Goal: Information Seeking & Learning: Learn about a topic

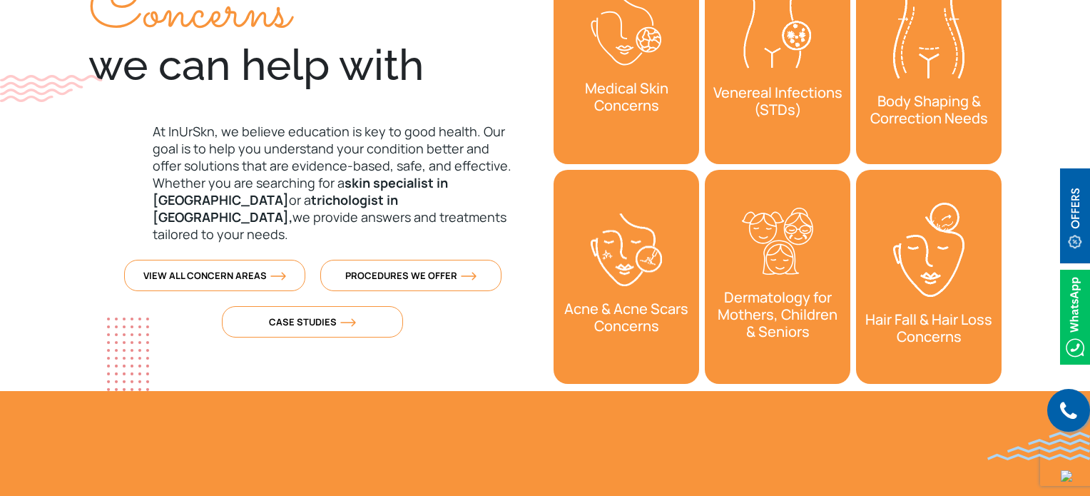
click at [520, 336] on div "Concerns we can help with At [GEOGRAPHIC_DATA], we believe education is key to …" at bounding box center [312, 167] width 465 height 448
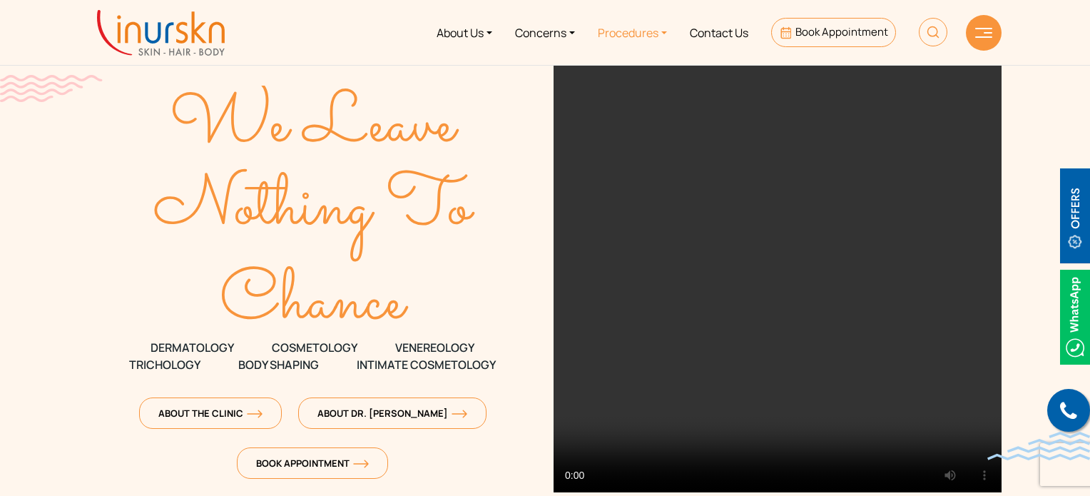
click at [628, 26] on link "Procedures" at bounding box center [633, 33] width 92 height 54
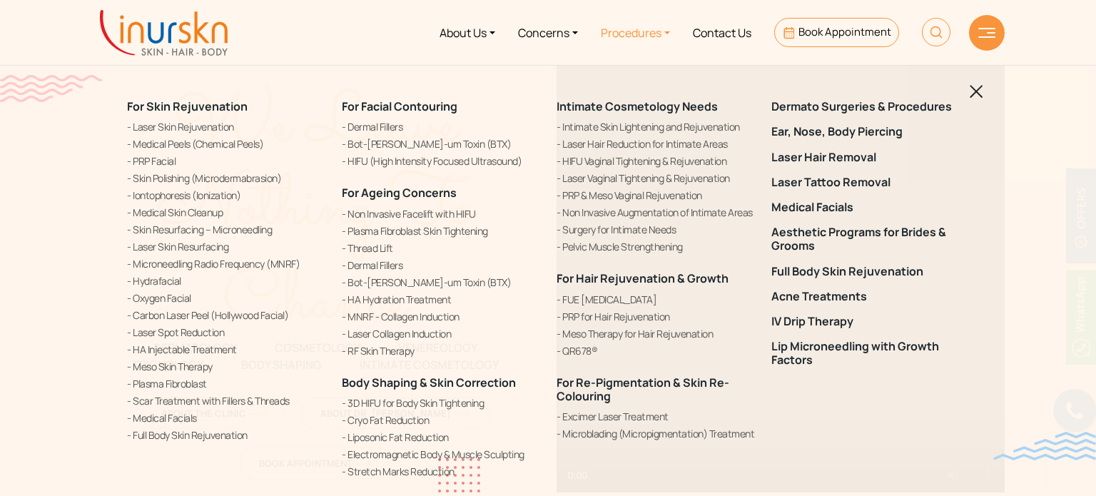
click at [629, 28] on link "Procedures" at bounding box center [635, 33] width 92 height 54
click at [669, 128] on link "Intimate Skin Lightening and Rejuvenation" at bounding box center [656, 126] width 198 height 15
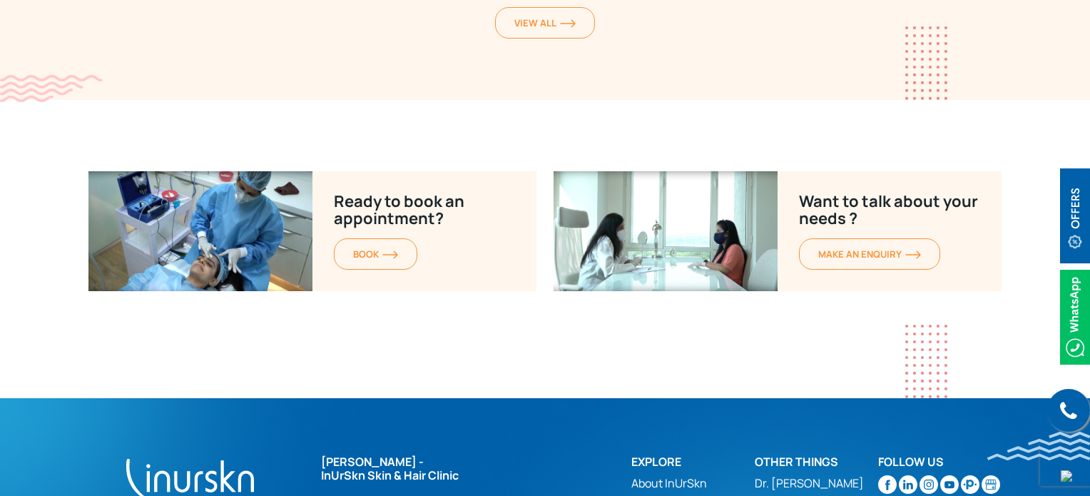
scroll to position [5848, 0]
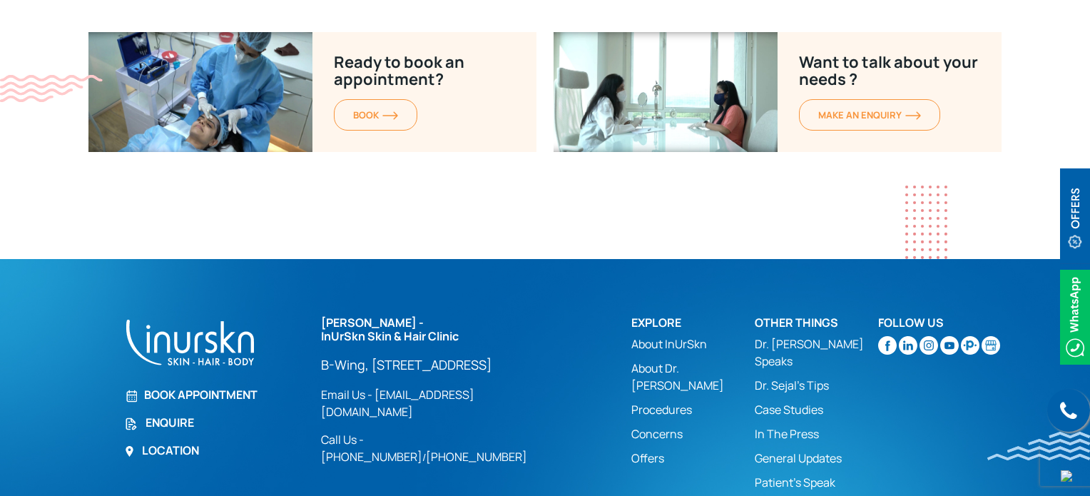
click at [664, 401] on link "Procedures" at bounding box center [693, 409] width 123 height 17
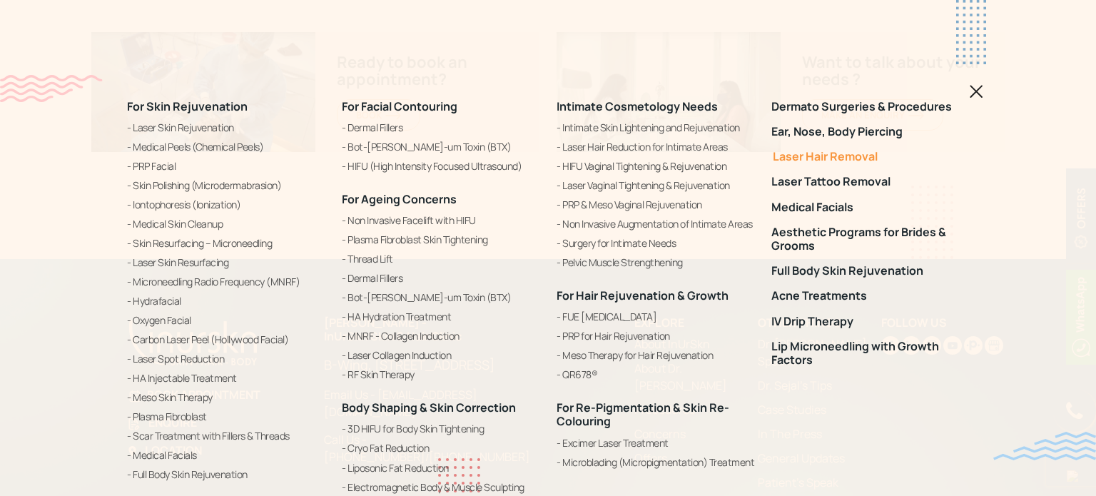
click at [852, 163] on link "Laser Hair Removal" at bounding box center [870, 157] width 198 height 14
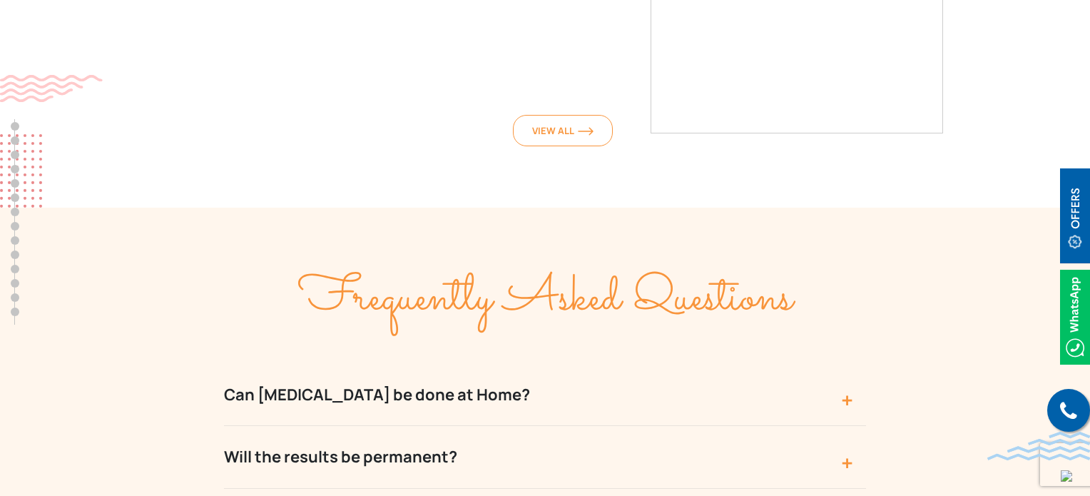
scroll to position [6779, 0]
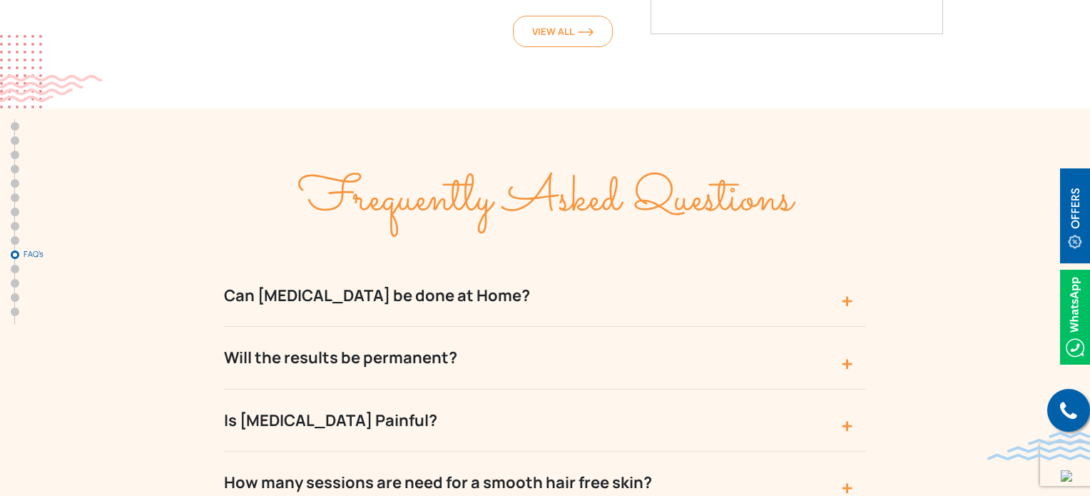
click at [846, 265] on button "Can Laser Hair Removal be done at Home?" at bounding box center [545, 296] width 642 height 62
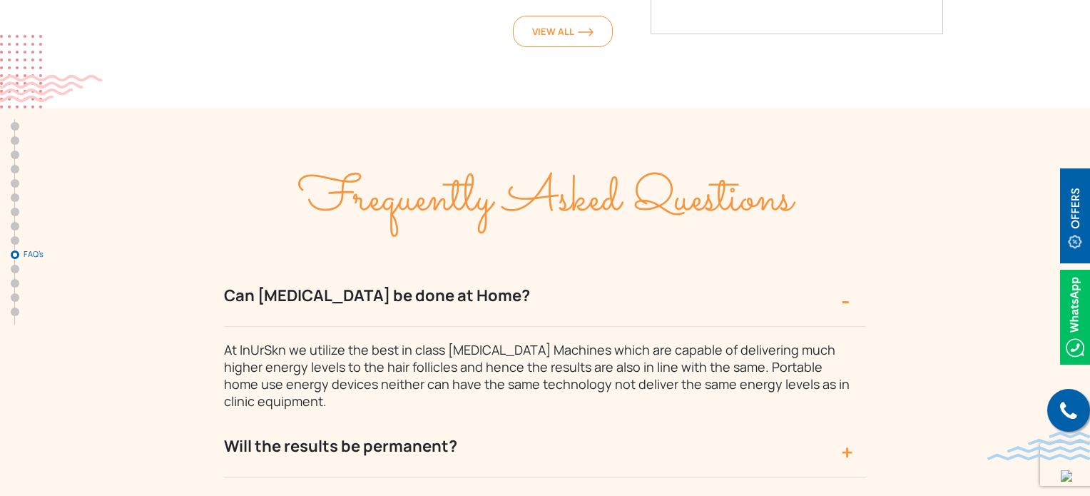
click at [846, 265] on button "Can Laser Hair Removal be done at Home?" at bounding box center [545, 296] width 642 height 62
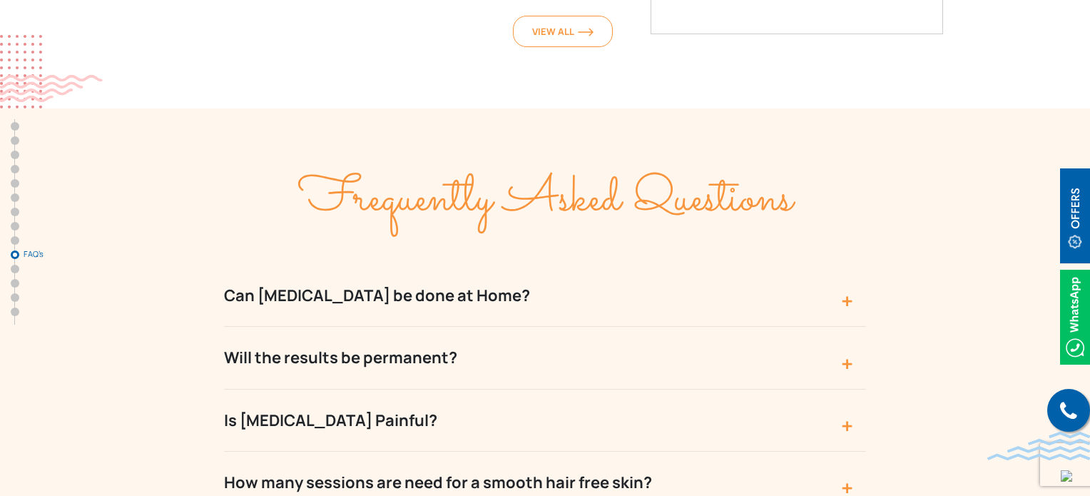
click at [842, 327] on button "Will the results be permanent?" at bounding box center [545, 358] width 642 height 62
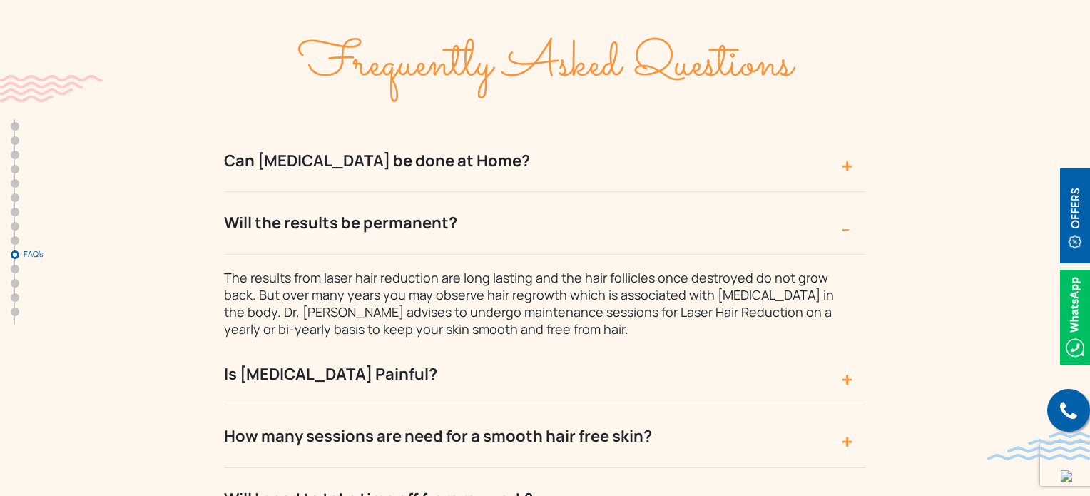
scroll to position [6922, 0]
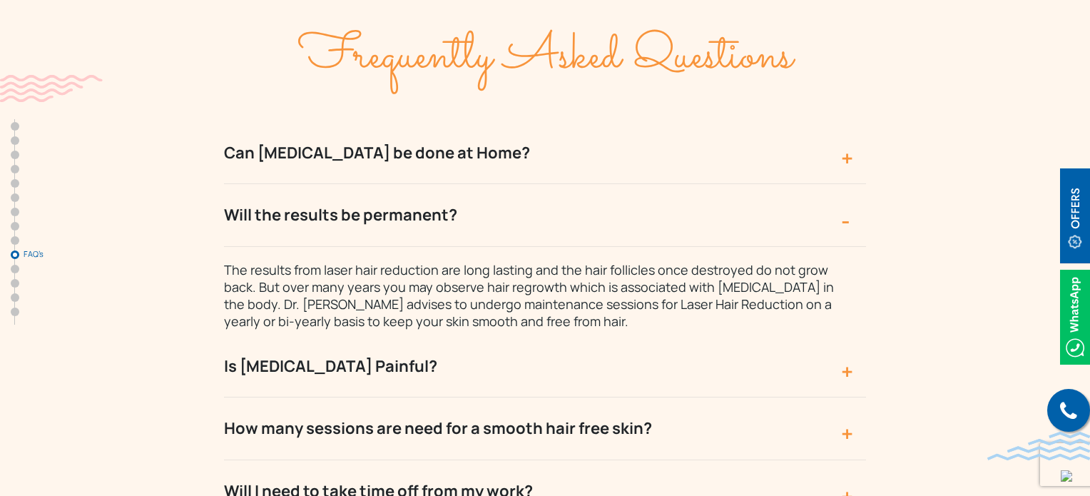
click at [825, 335] on button "Is Laser Hair Removal Painful?" at bounding box center [545, 366] width 642 height 62
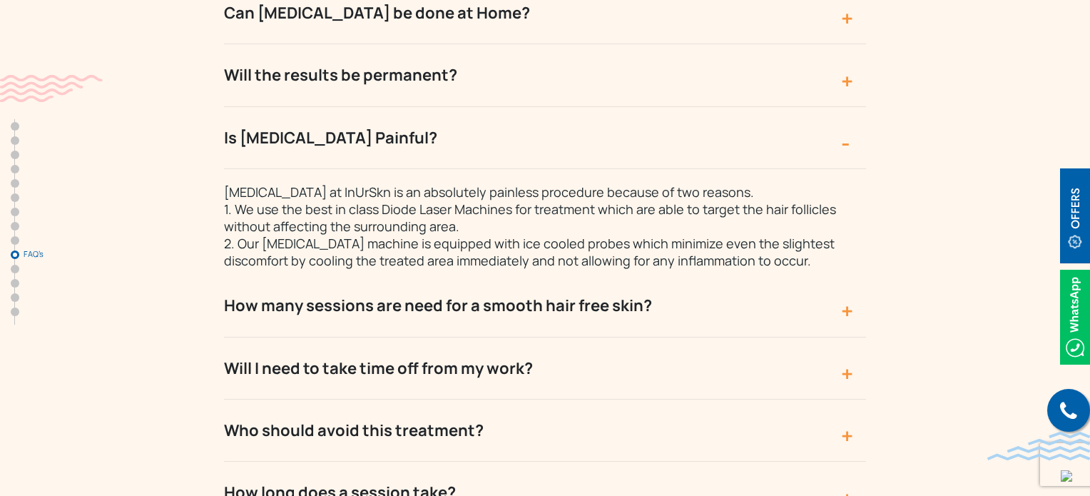
scroll to position [7065, 0]
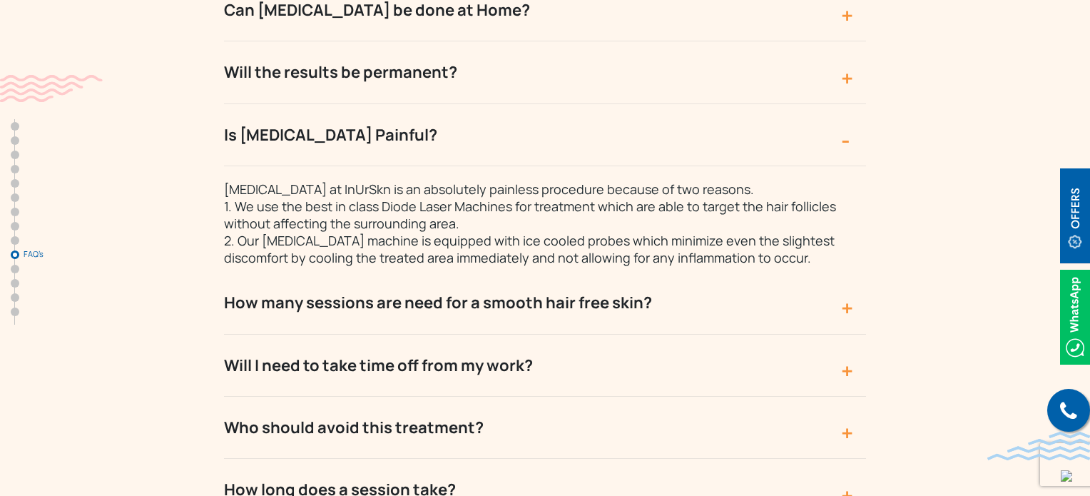
click at [837, 335] on button "Will I need to take time off from my work?" at bounding box center [545, 366] width 642 height 62
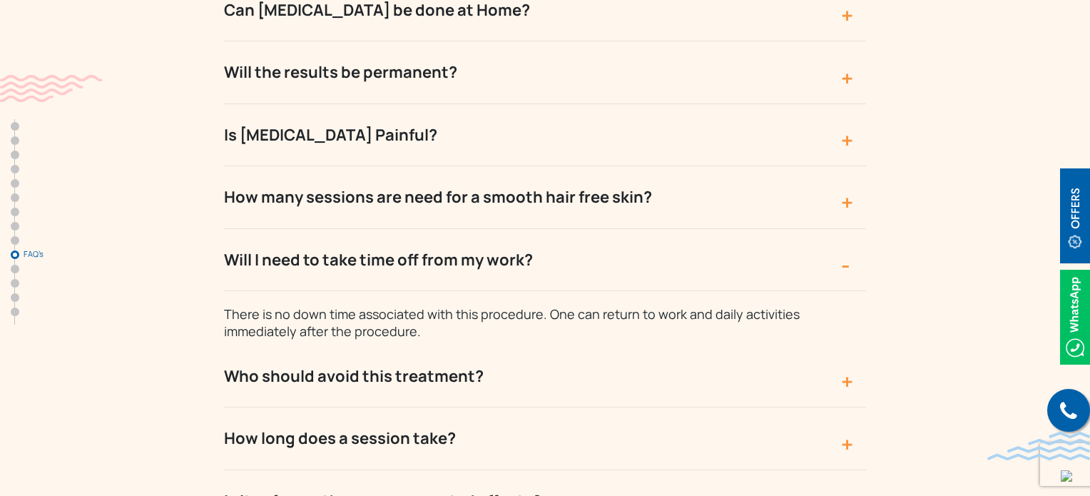
click at [836, 166] on button "How many sessions are need for a smooth hair free skin?" at bounding box center [545, 197] width 642 height 62
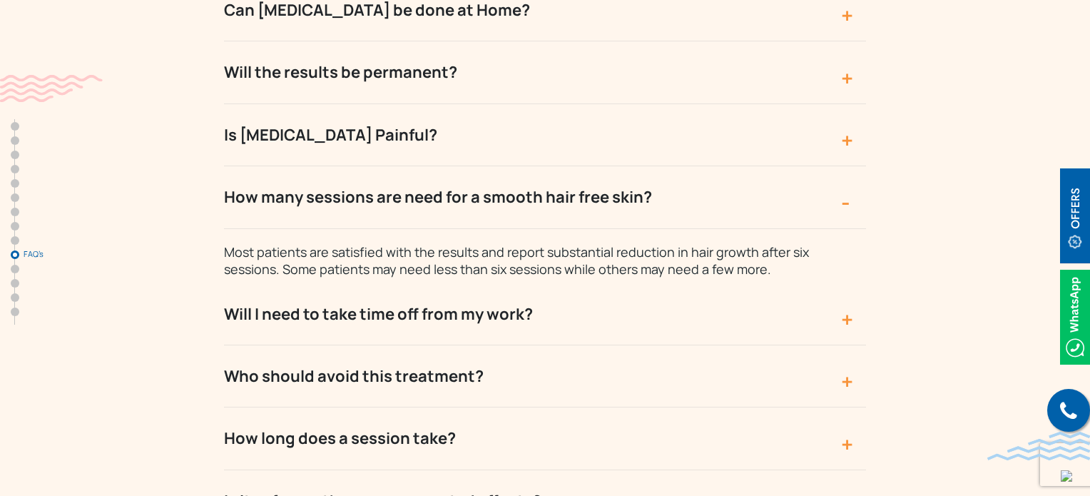
click at [856, 407] on button "How long does a session take?" at bounding box center [545, 438] width 642 height 62
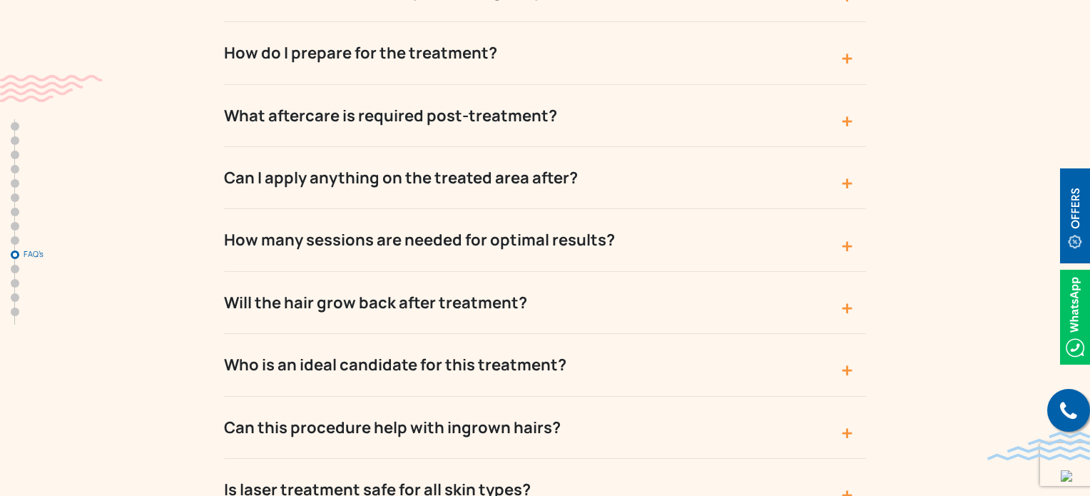
scroll to position [7778, 0]
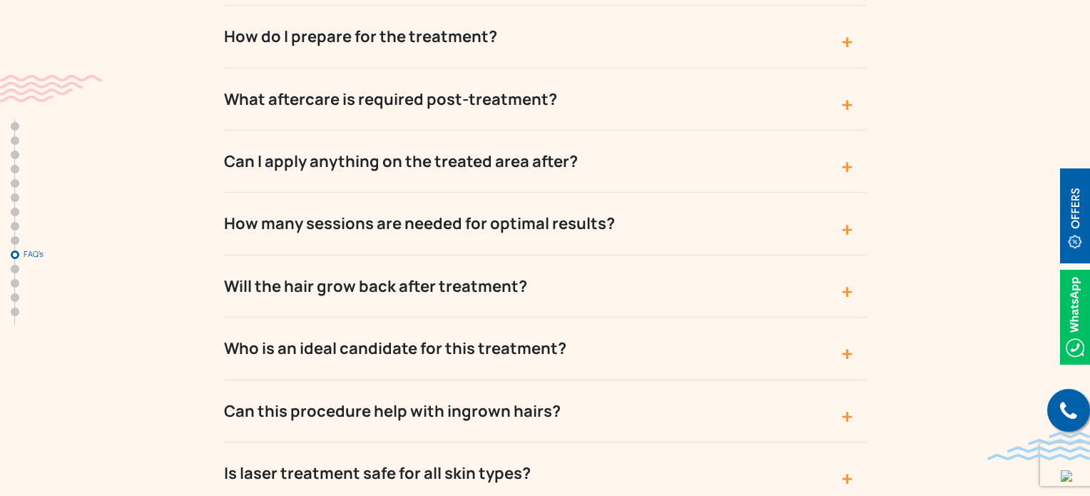
click at [842, 255] on button "Will the hair grow back after treatment?" at bounding box center [545, 286] width 642 height 62
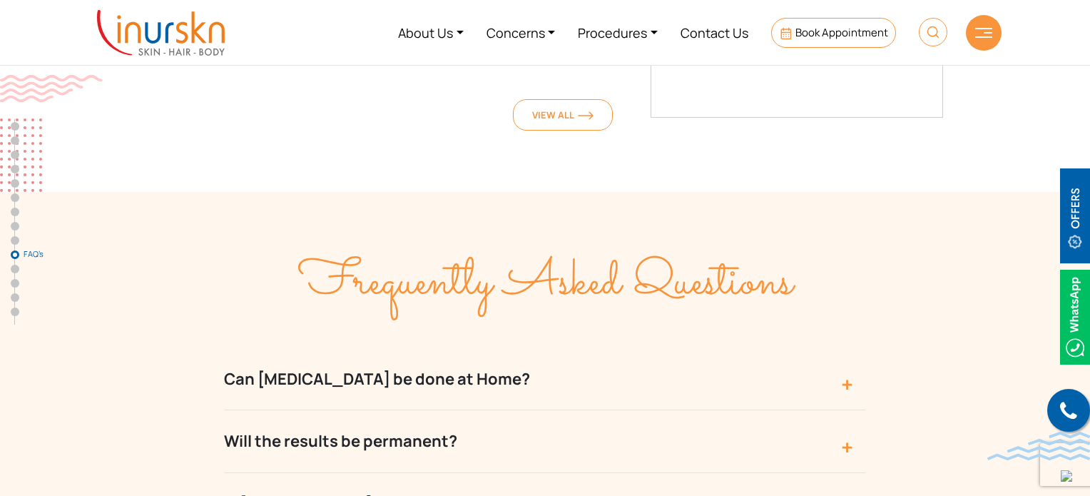
scroll to position [6654, 0]
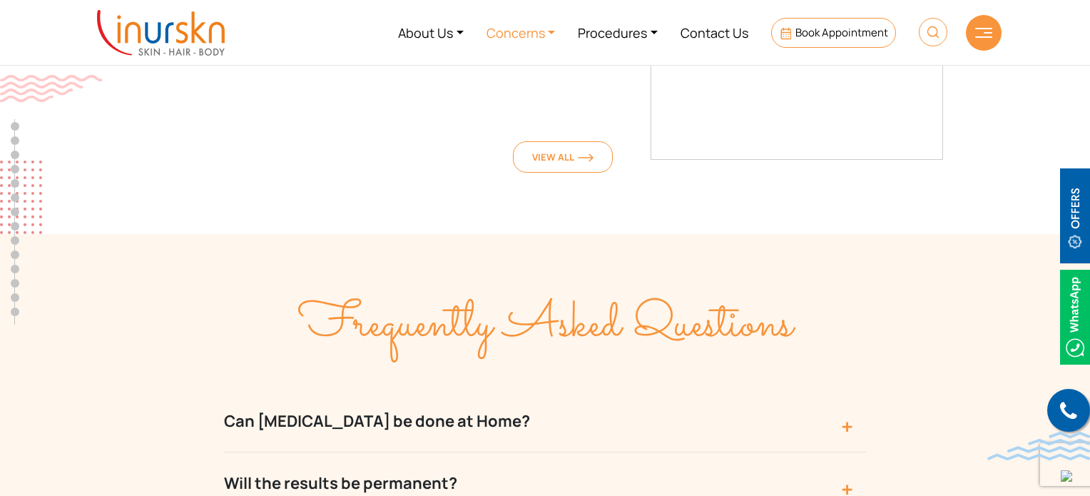
click at [517, 37] on link "Concerns" at bounding box center [521, 33] width 92 height 54
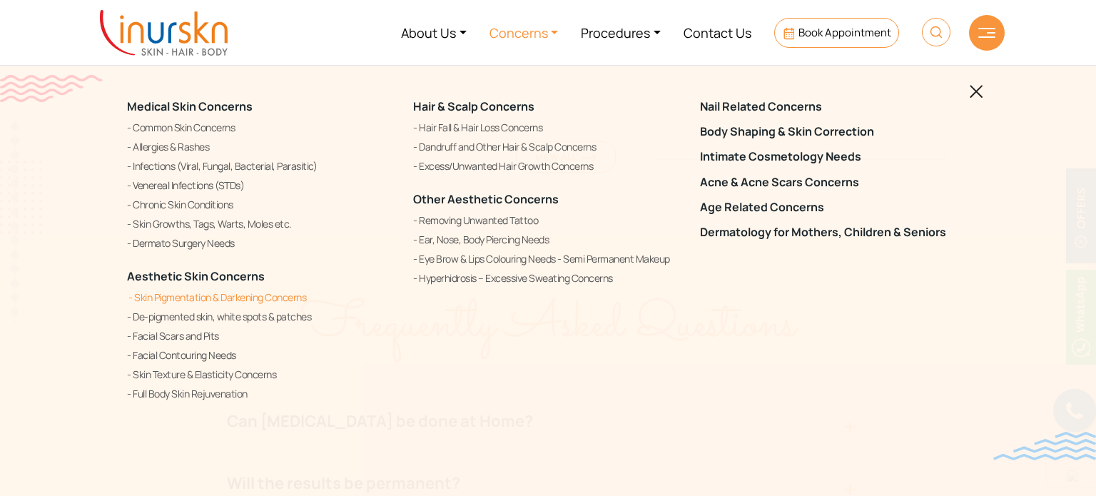
click at [291, 302] on link "Skin Pigmentation & Darkening Concerns" at bounding box center [261, 297] width 269 height 17
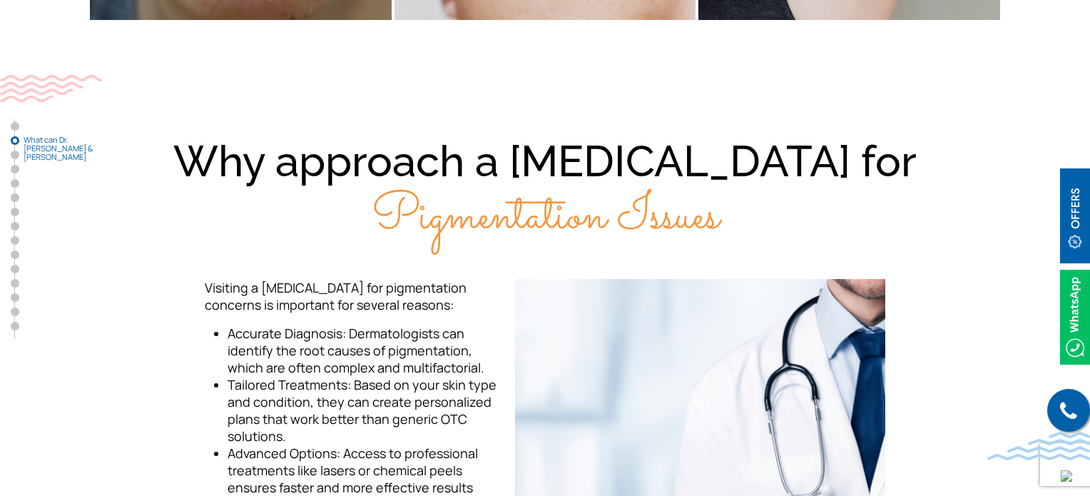
scroll to position [999, 0]
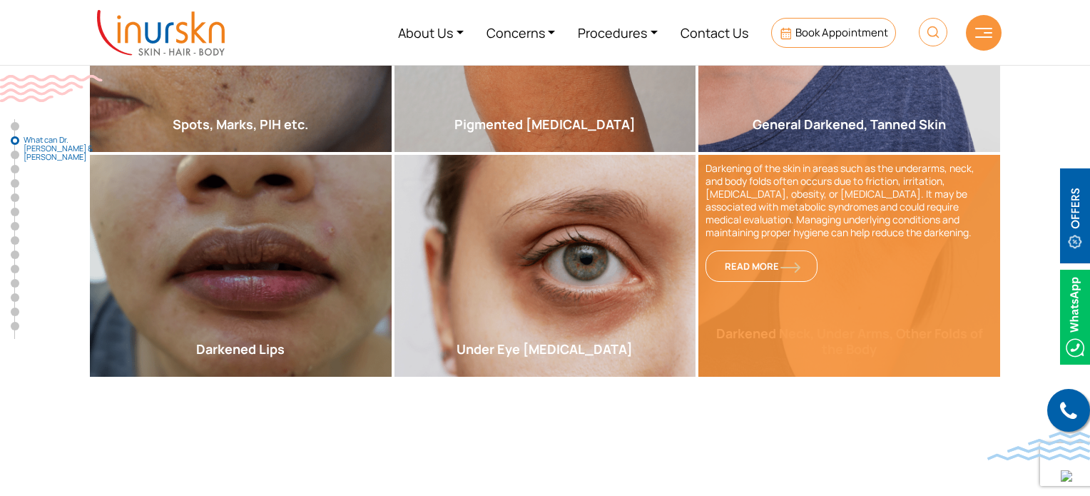
click at [875, 218] on div "Darkening of the skin in areas such as the underarms, neck, and body folds ofte…" at bounding box center [850, 266] width 302 height 222
click at [794, 250] on link "Read More" at bounding box center [762, 265] width 112 height 31
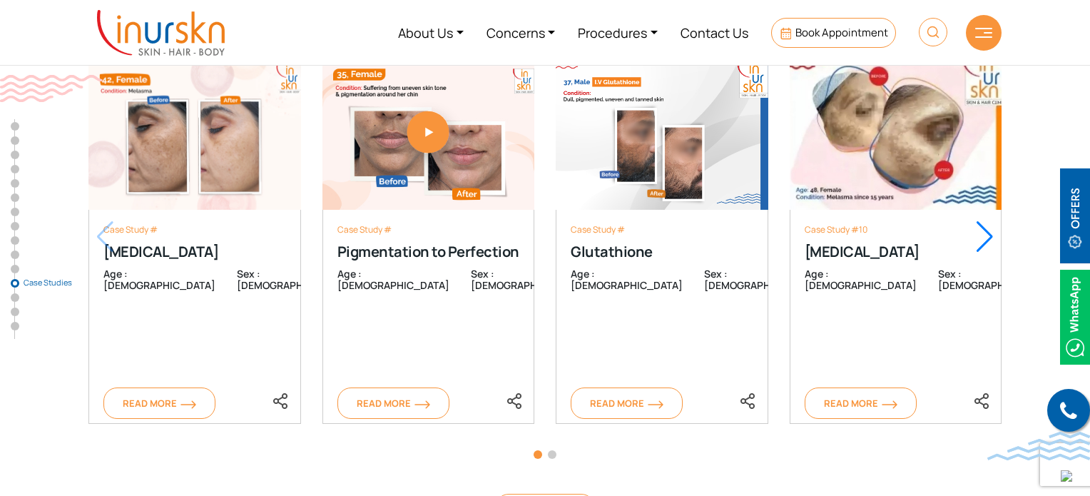
scroll to position [7907, 0]
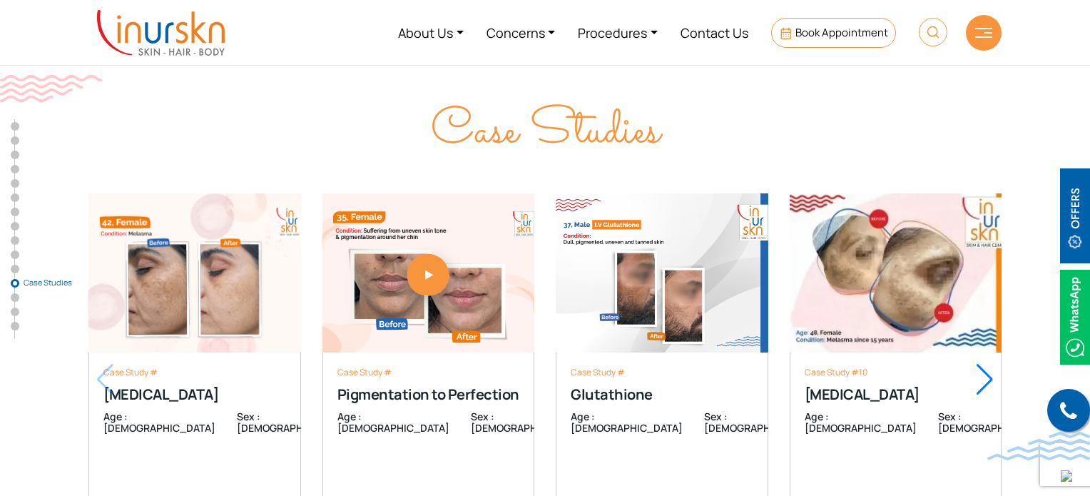
click at [988, 364] on div "Next slide" at bounding box center [985, 379] width 19 height 31
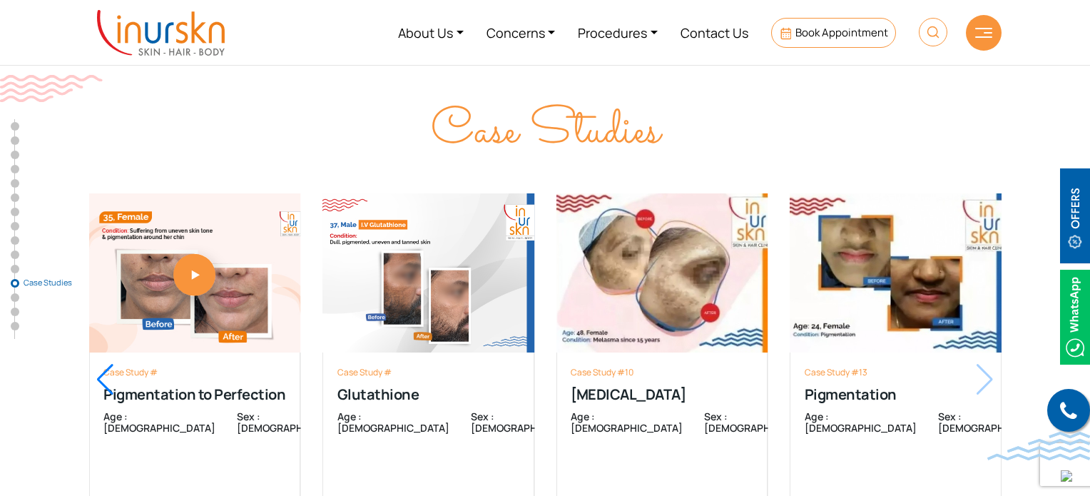
click at [988, 240] on div "Case Study #13 Pigmentation Age : 24 Sex : female Read More Case Study #13 Pigm…" at bounding box center [896, 362] width 213 height 409
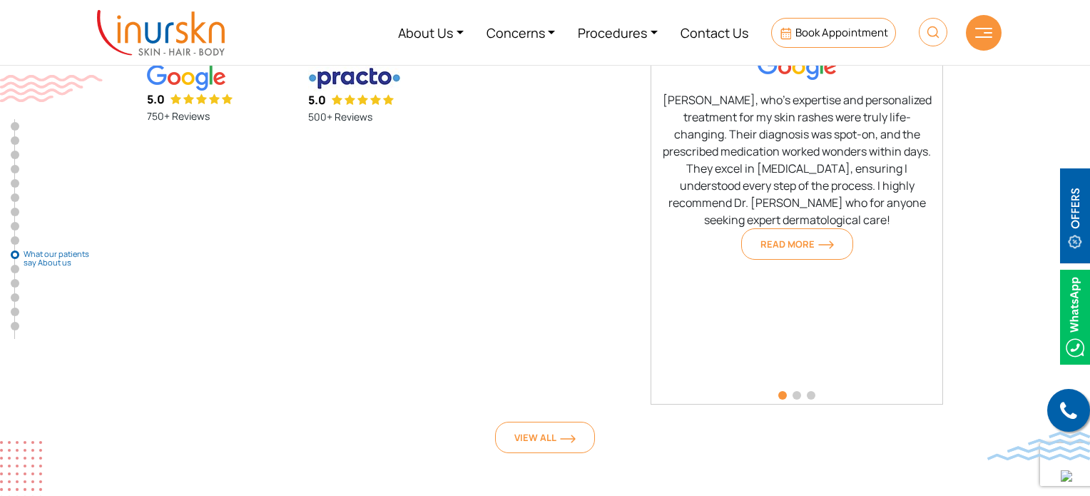
scroll to position [6276, 0]
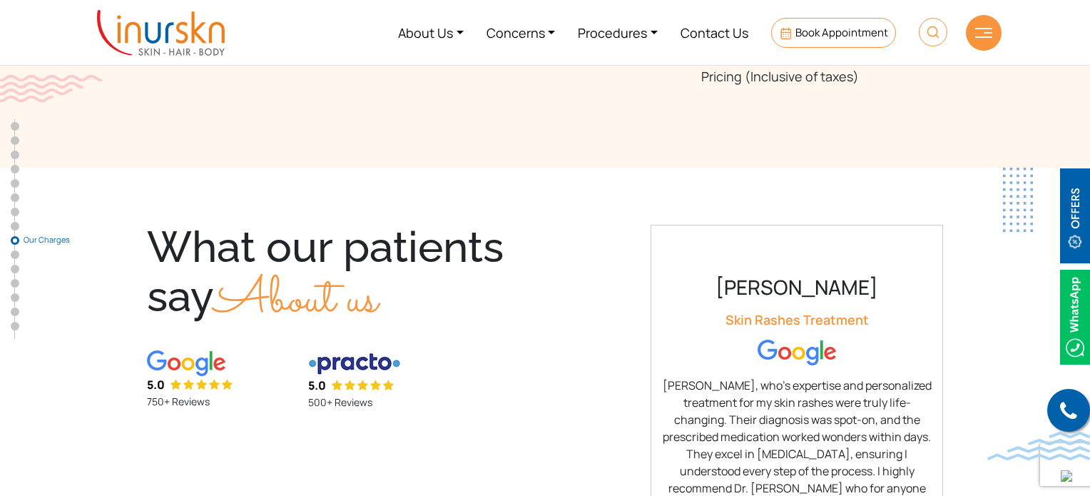
click at [976, 28] on img at bounding box center [984, 33] width 17 height 10
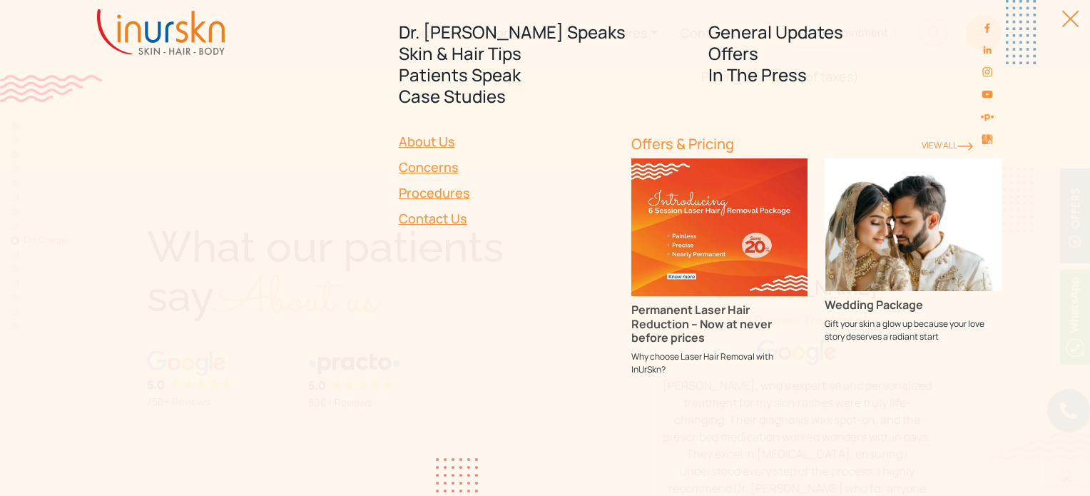
click at [458, 191] on link "Procedures" at bounding box center [507, 193] width 216 height 26
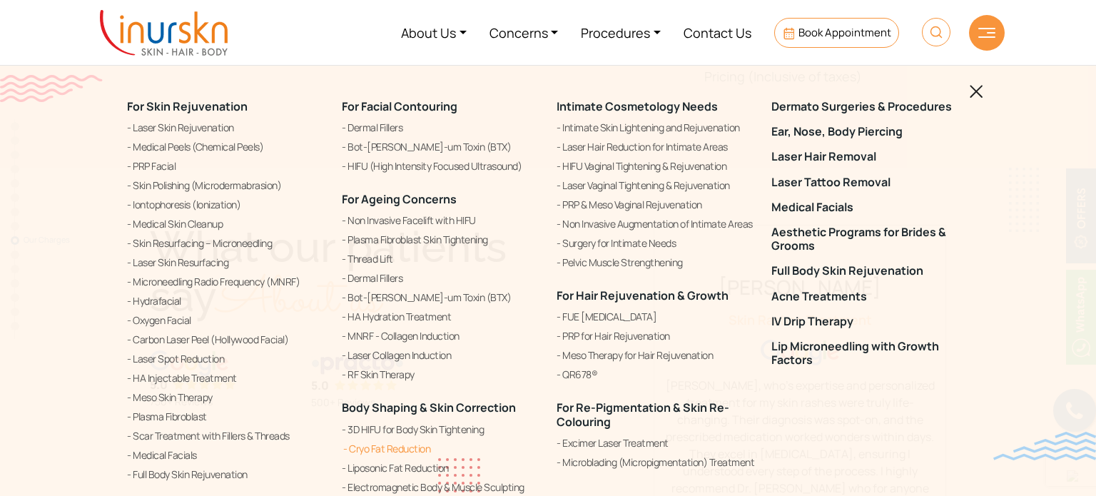
click at [426, 449] on link "Cryo Fat Reduction" at bounding box center [441, 448] width 198 height 17
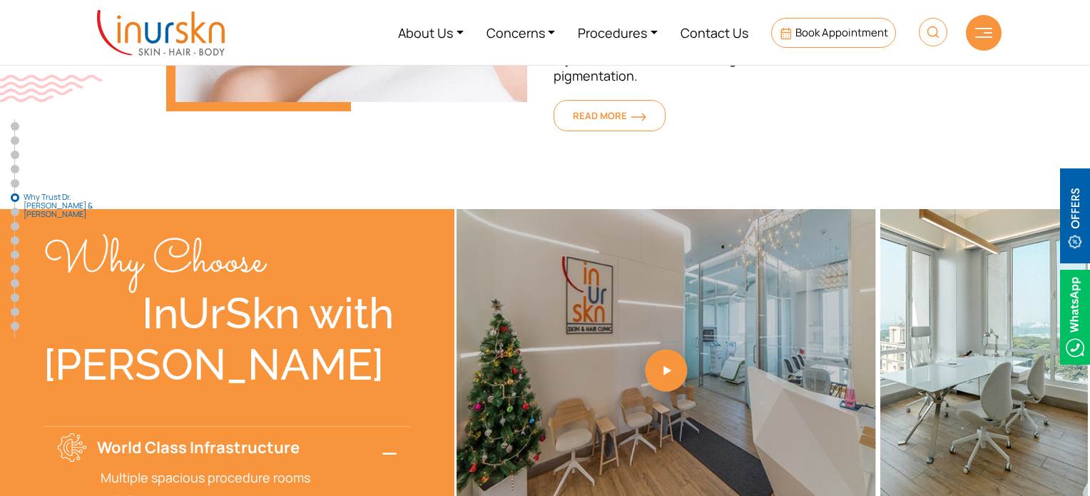
scroll to position [1828, 0]
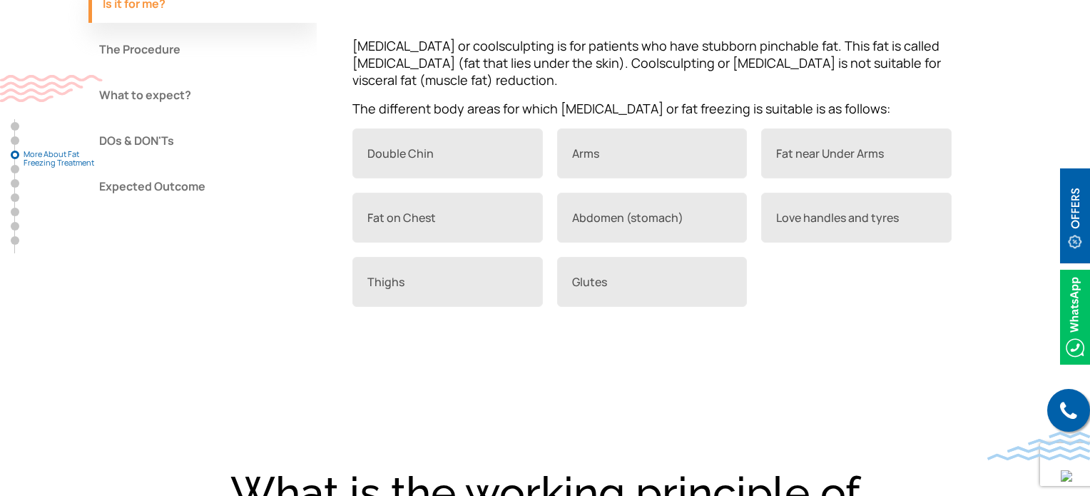
scroll to position [1284, 0]
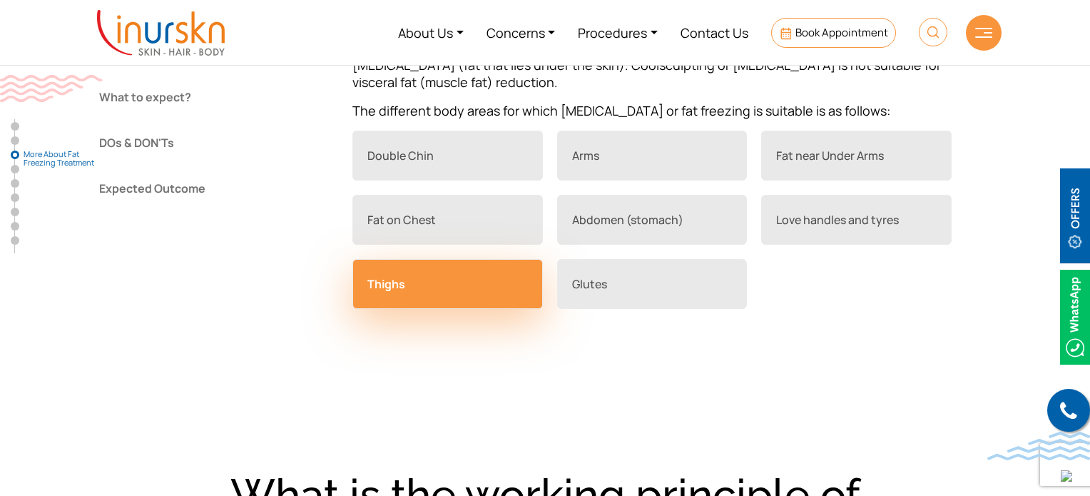
click at [465, 280] on link "Thighs" at bounding box center [448, 284] width 191 height 50
click at [417, 288] on link "Thighs" at bounding box center [448, 284] width 191 height 50
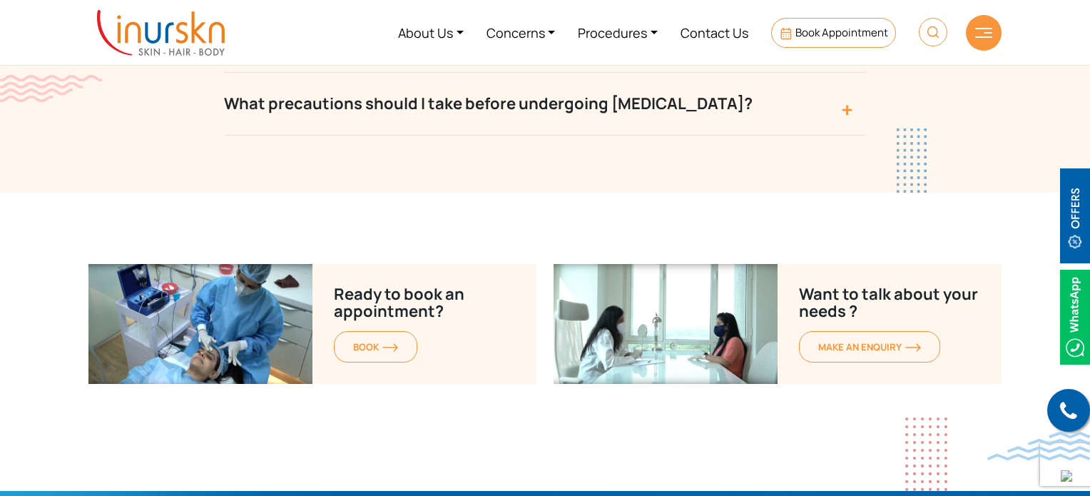
scroll to position [5904, 0]
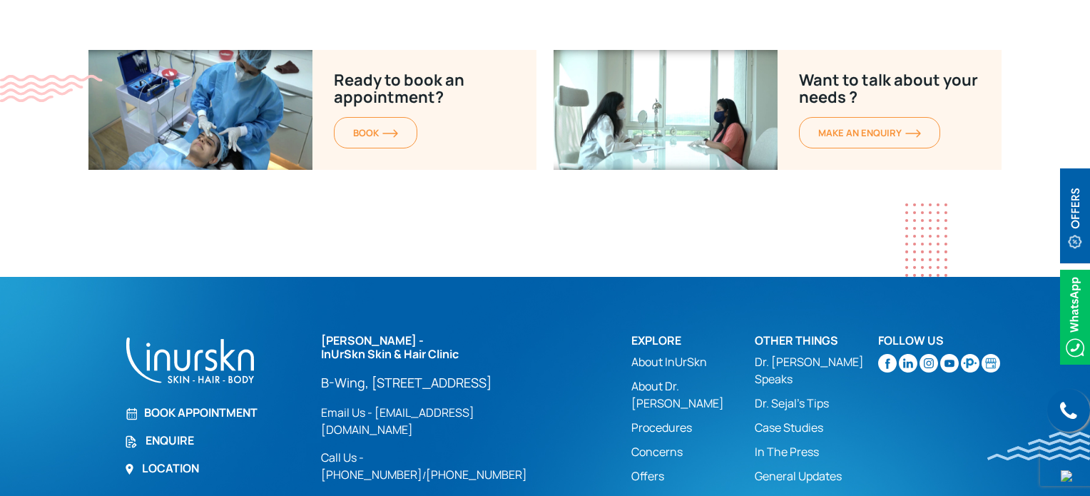
click at [696, 377] on link "About Dr. [PERSON_NAME]" at bounding box center [693, 394] width 123 height 34
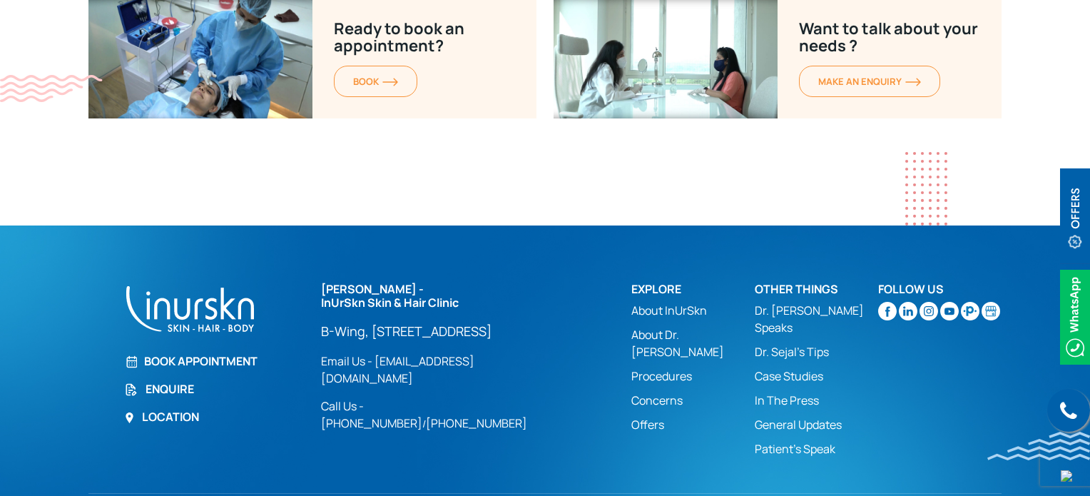
scroll to position [5725, 0]
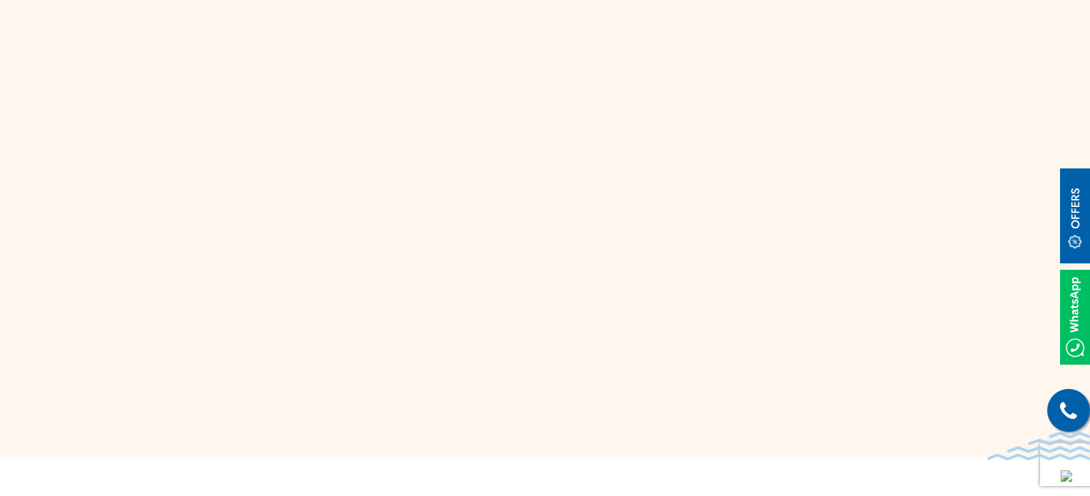
scroll to position [5848, 0]
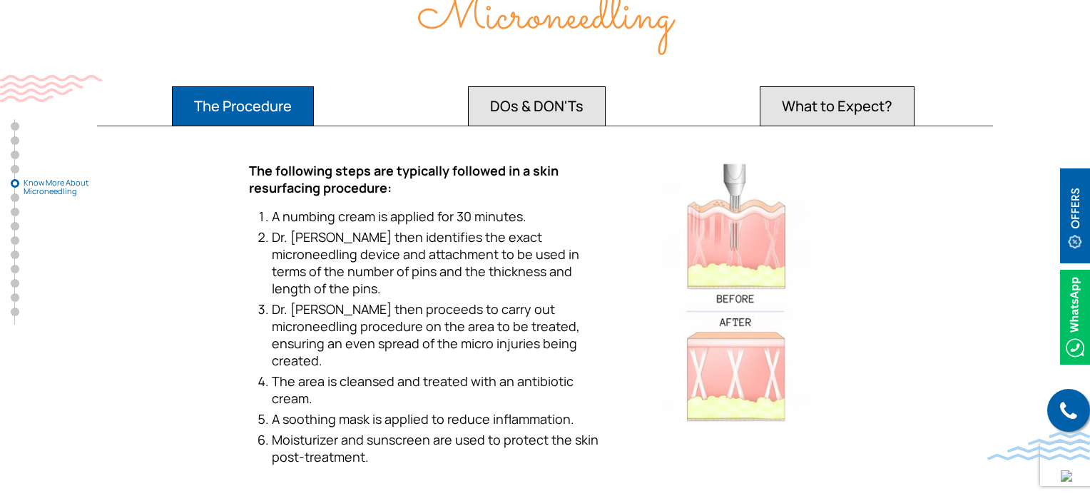
scroll to position [2569, 0]
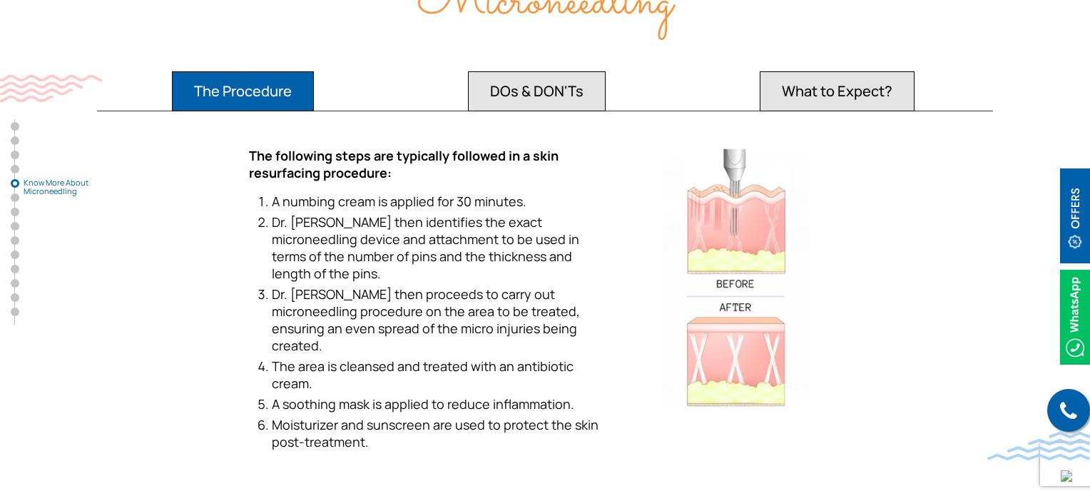
click at [617, 77] on ul "The Procedure DOs & DON'Ts What to Expect?" at bounding box center [545, 88] width 896 height 45
click at [314, 81] on button "DOs & DON'Ts" at bounding box center [243, 91] width 142 height 40
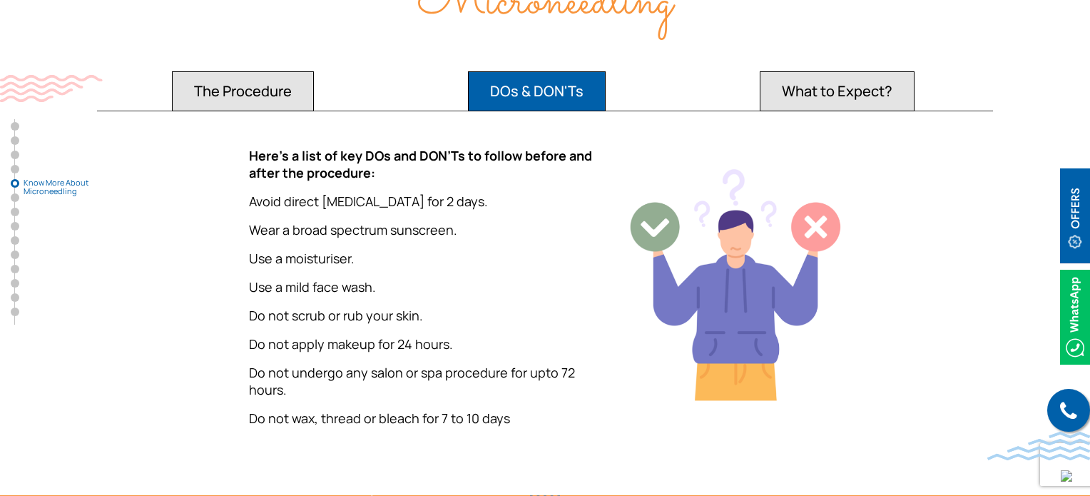
click at [314, 93] on button "What to Expect?" at bounding box center [243, 91] width 142 height 40
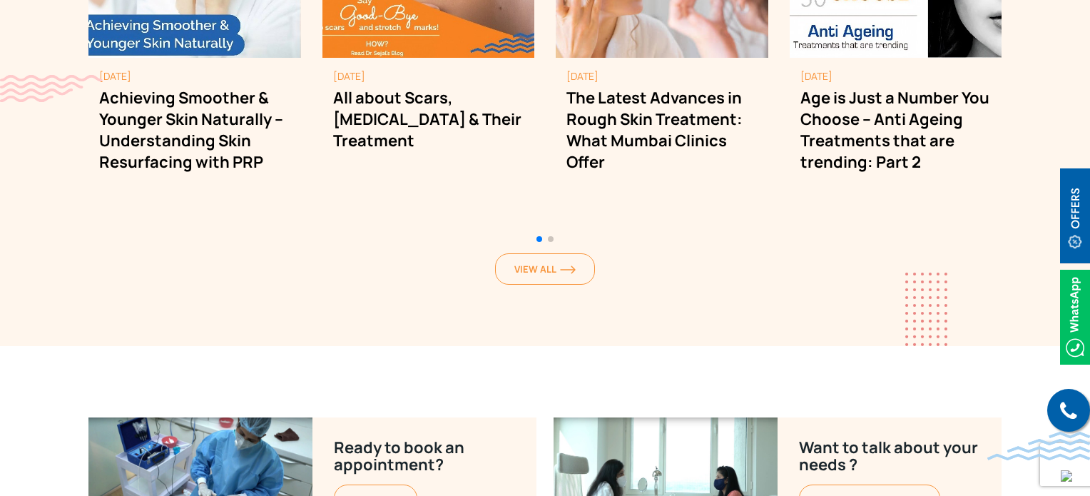
scroll to position [9231, 0]
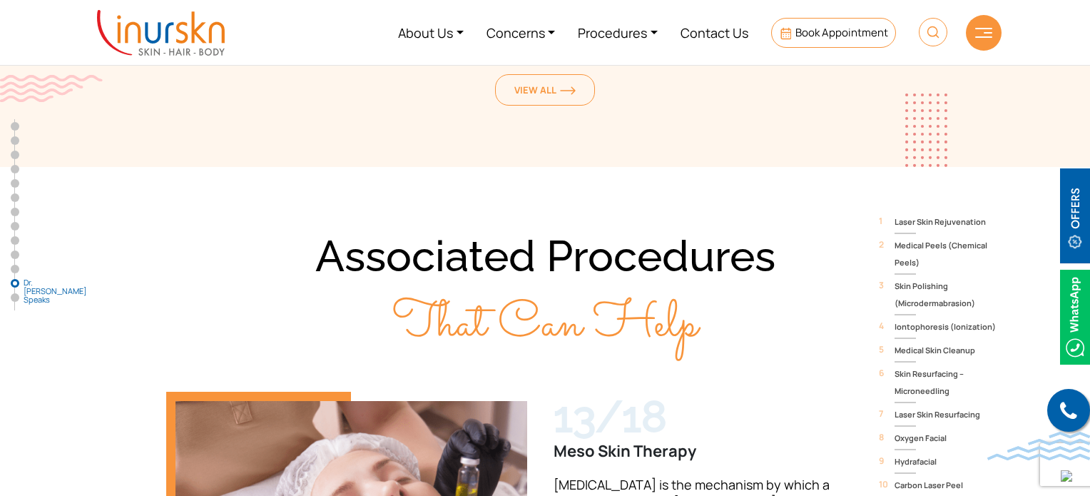
scroll to position [7813, 0]
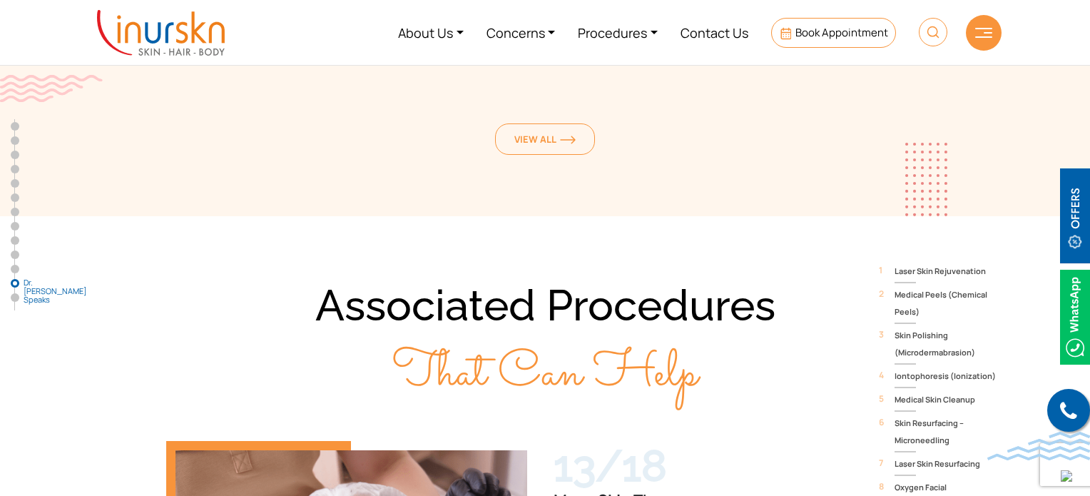
click at [919, 327] on span "Skin Polishing (Microdermabrasion)" at bounding box center [948, 344] width 107 height 34
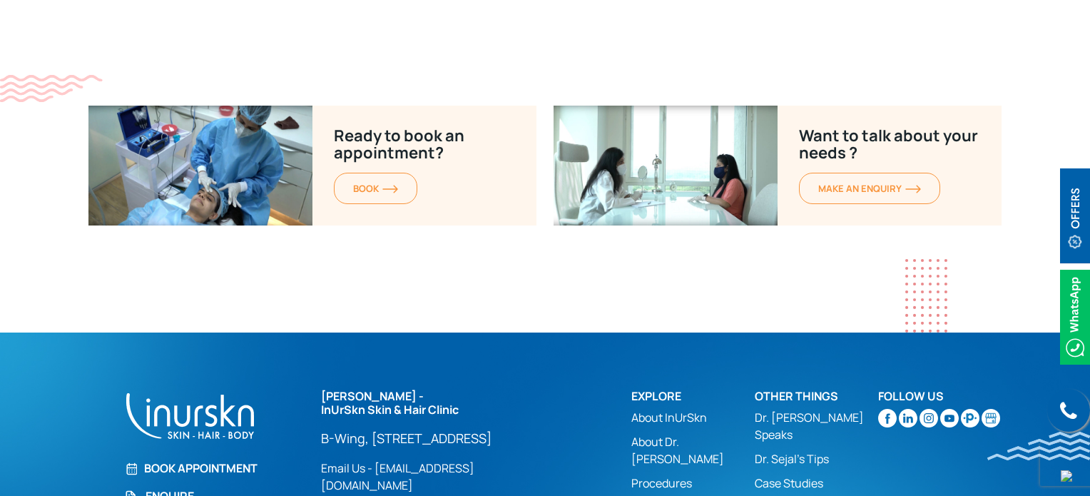
scroll to position [8670, 0]
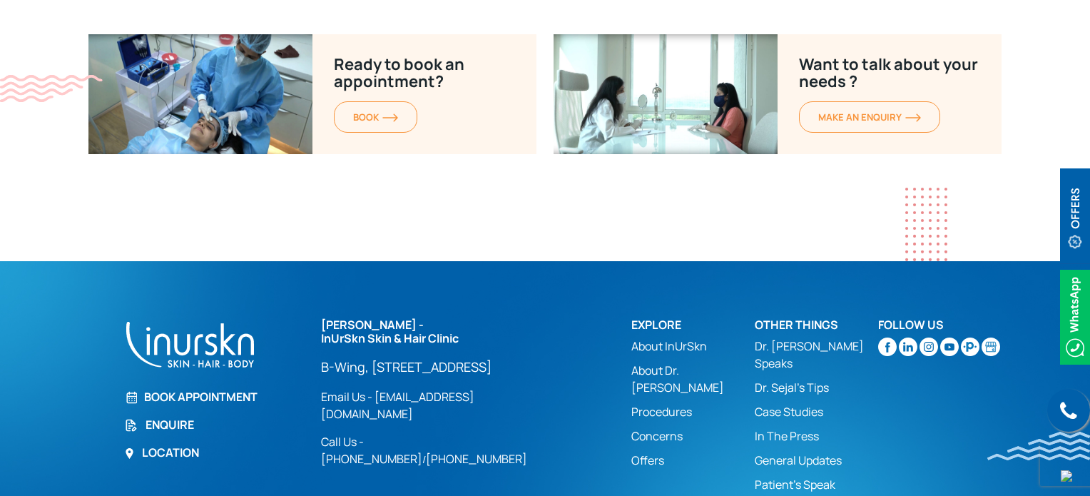
click at [645, 452] on link "Offers" at bounding box center [693, 460] width 123 height 17
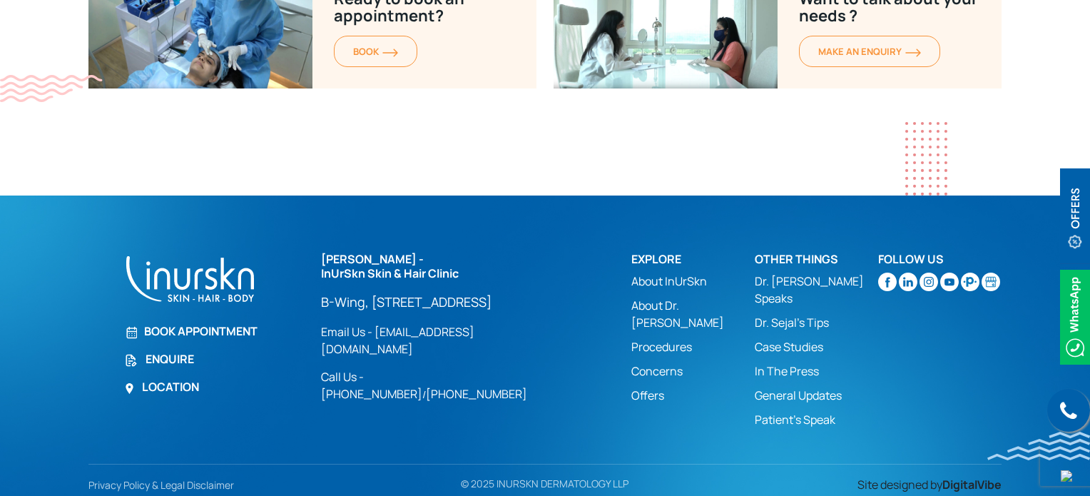
scroll to position [2857, 0]
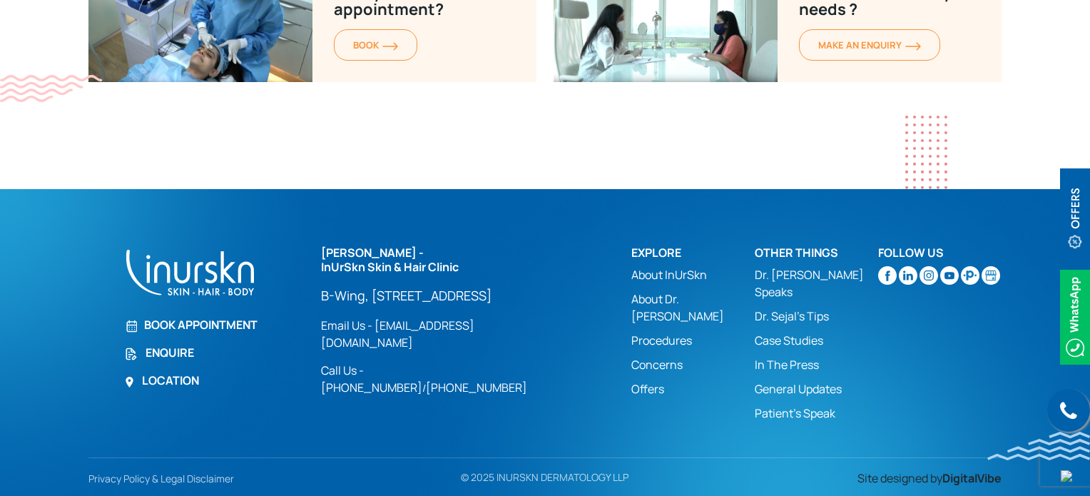
click at [810, 308] on link "Dr. Sejal's Tips" at bounding box center [816, 316] width 123 height 17
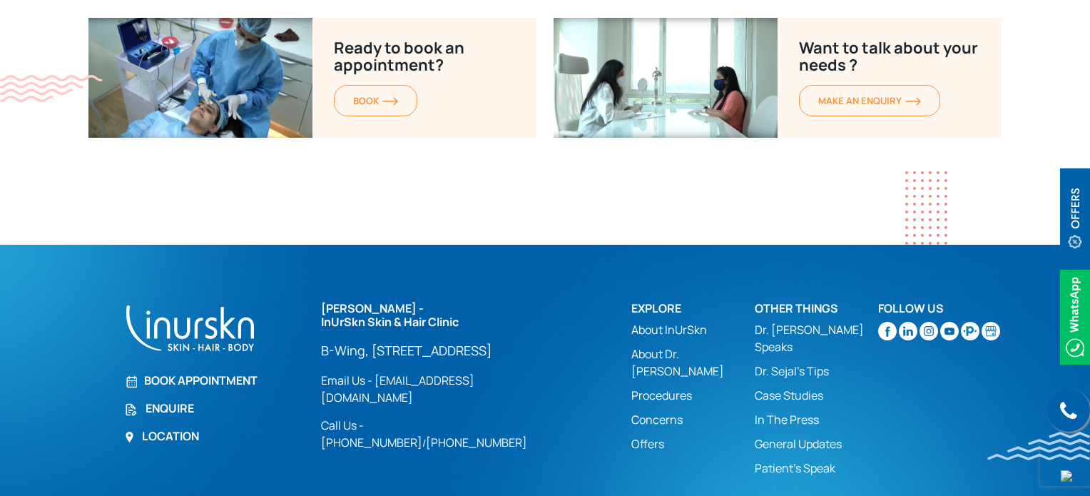
scroll to position [3638, 0]
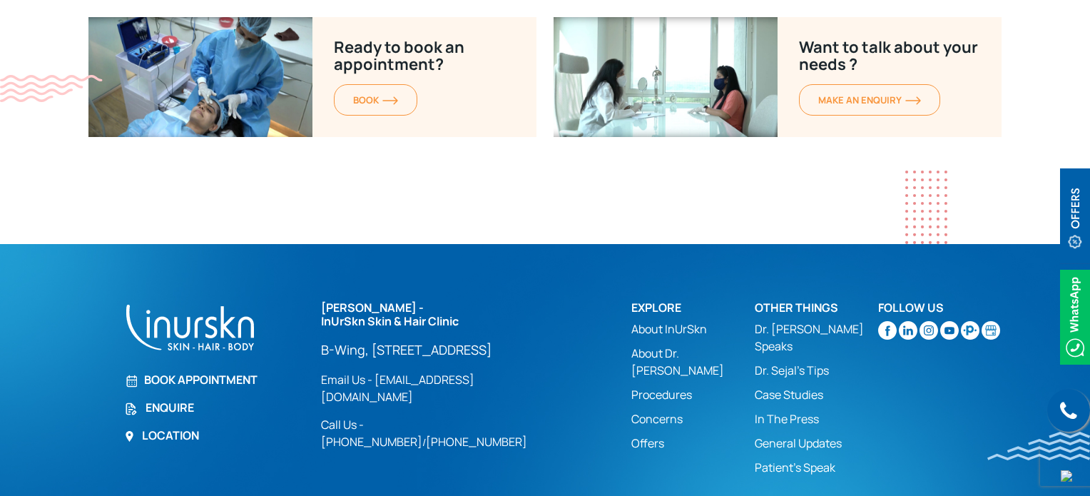
click at [662, 410] on link "Concerns" at bounding box center [693, 418] width 123 height 17
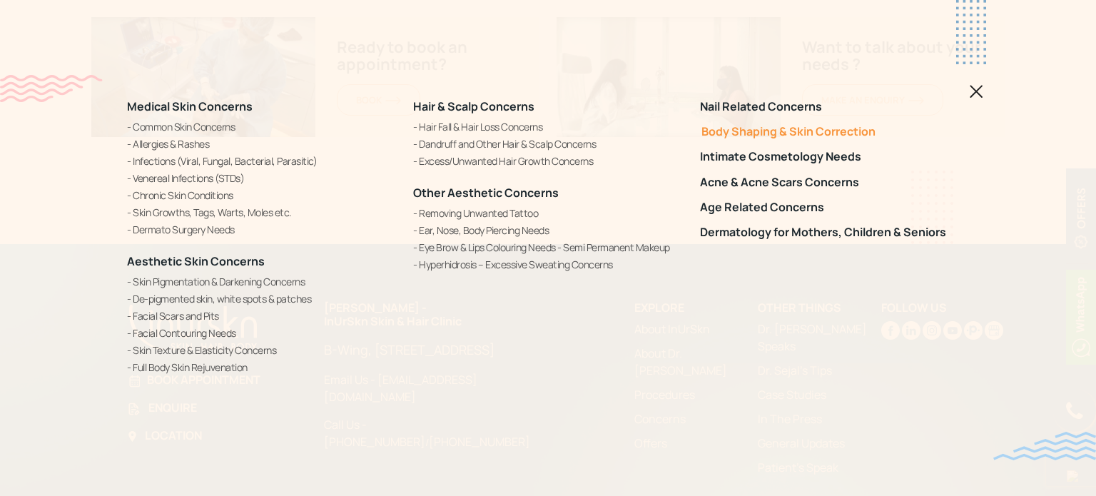
click at [843, 136] on link "Body Shaping & Skin Correction" at bounding box center [834, 132] width 269 height 14
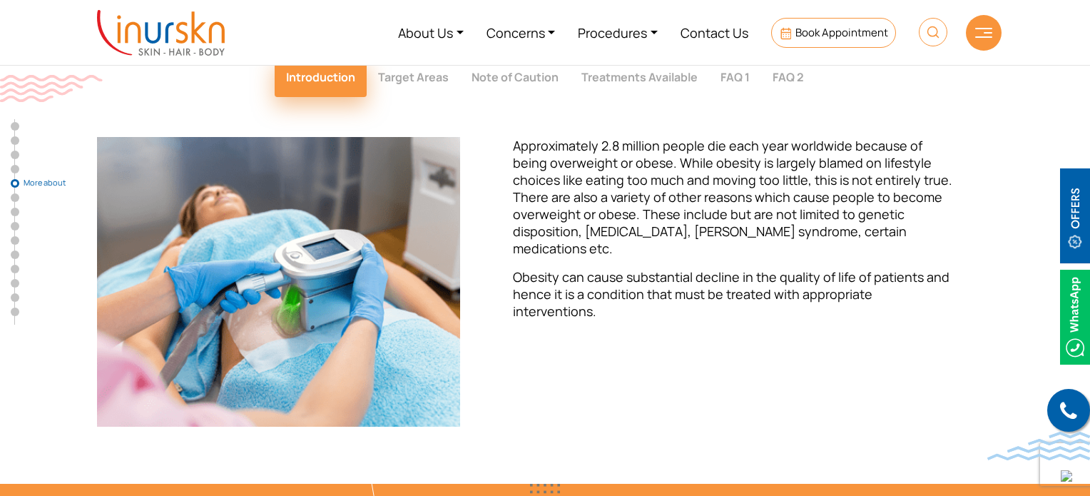
scroll to position [2783, 0]
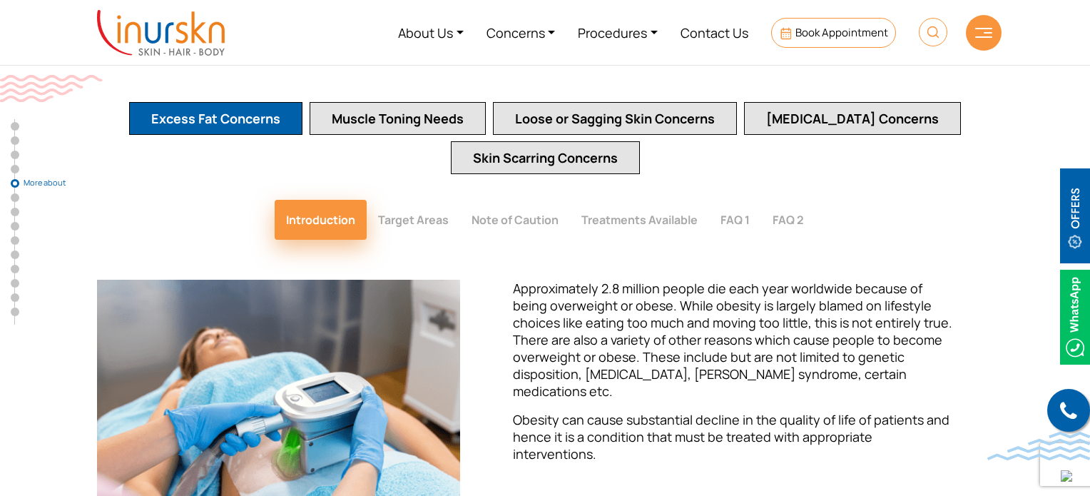
click at [657, 200] on button "Treatments Available" at bounding box center [639, 220] width 139 height 40
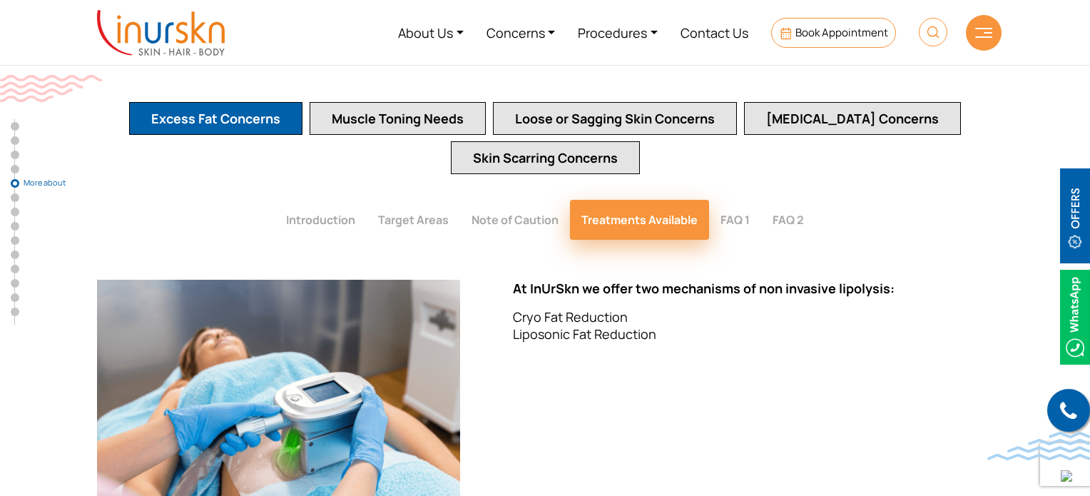
click at [746, 200] on button "FAQ 1" at bounding box center [735, 220] width 52 height 40
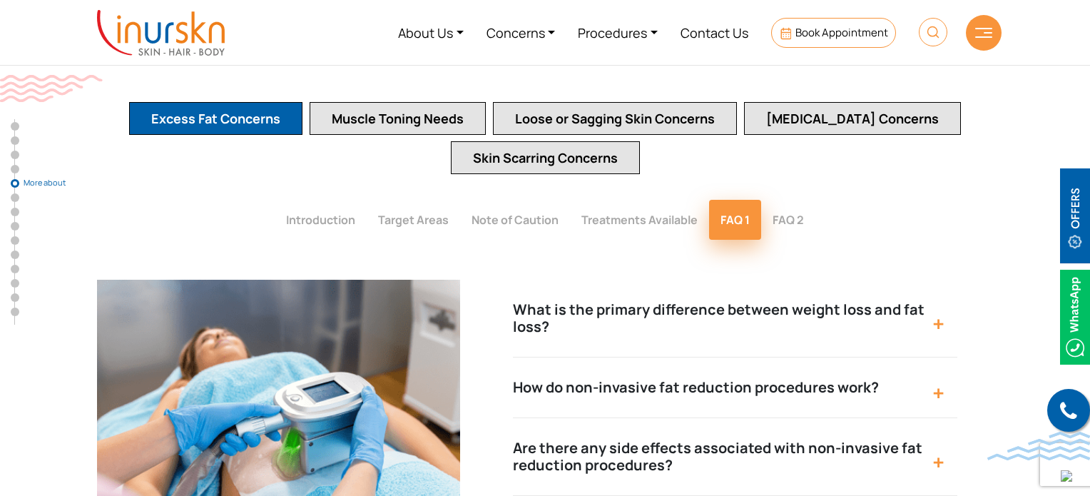
click at [790, 200] on button "FAQ 2" at bounding box center [788, 220] width 54 height 40
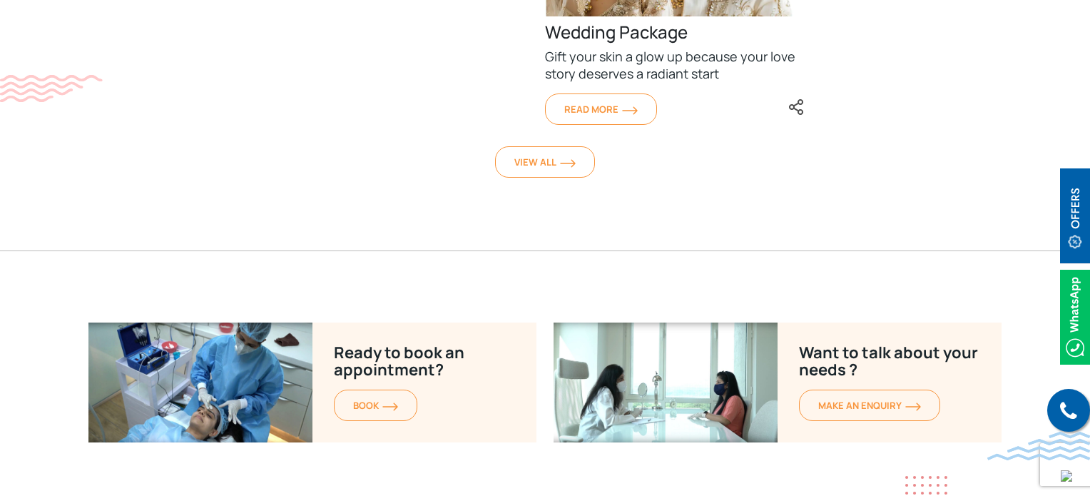
scroll to position [8894, 0]
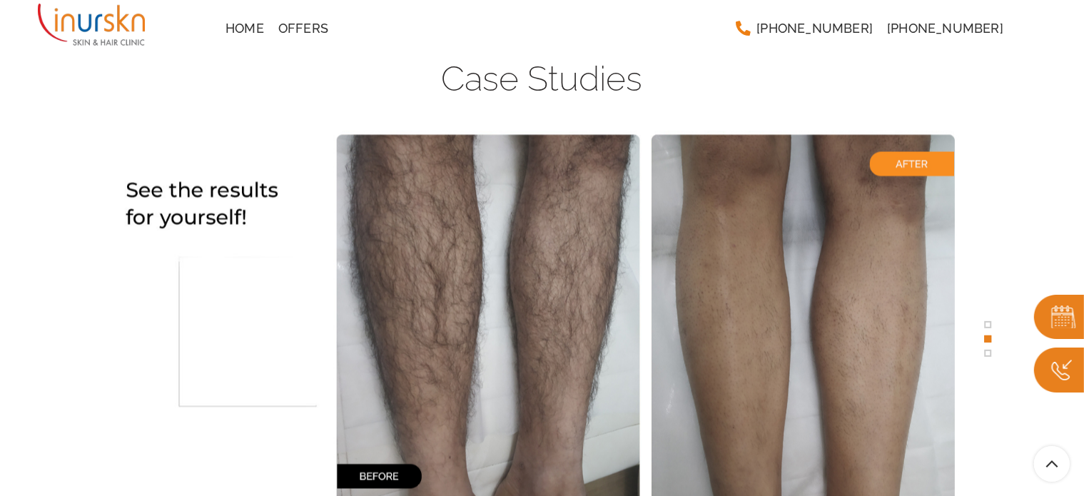
scroll to position [2668, 0]
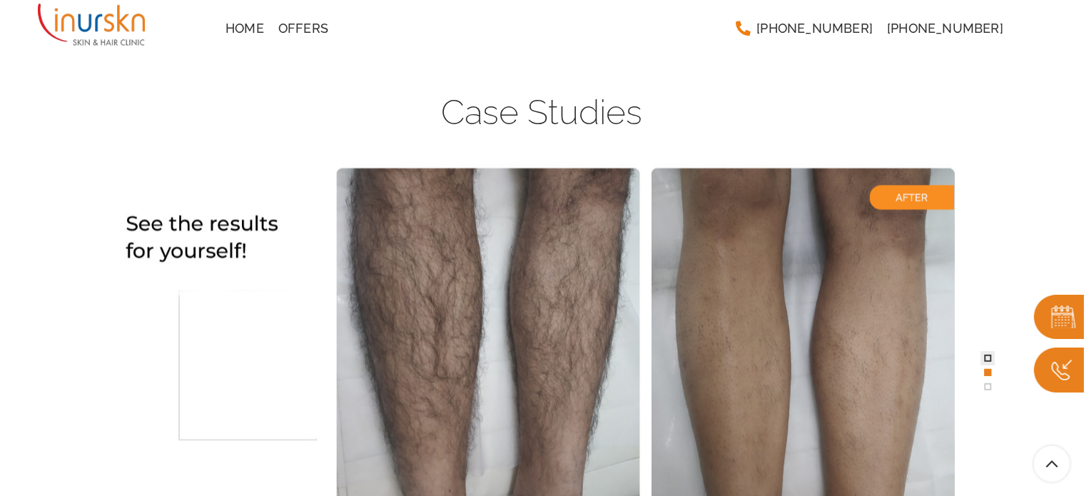
click at [988, 358] on span at bounding box center [987, 358] width 7 height 7
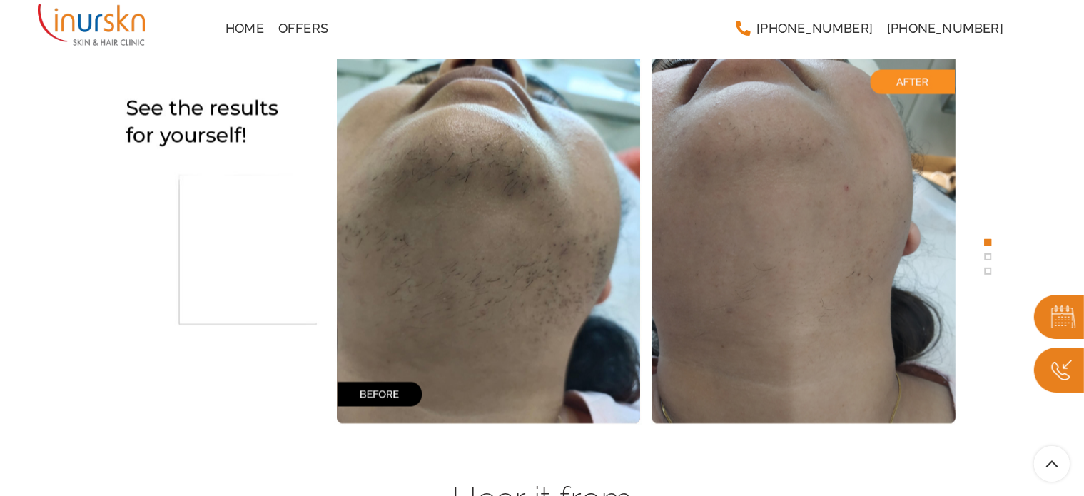
scroll to position [2811, 0]
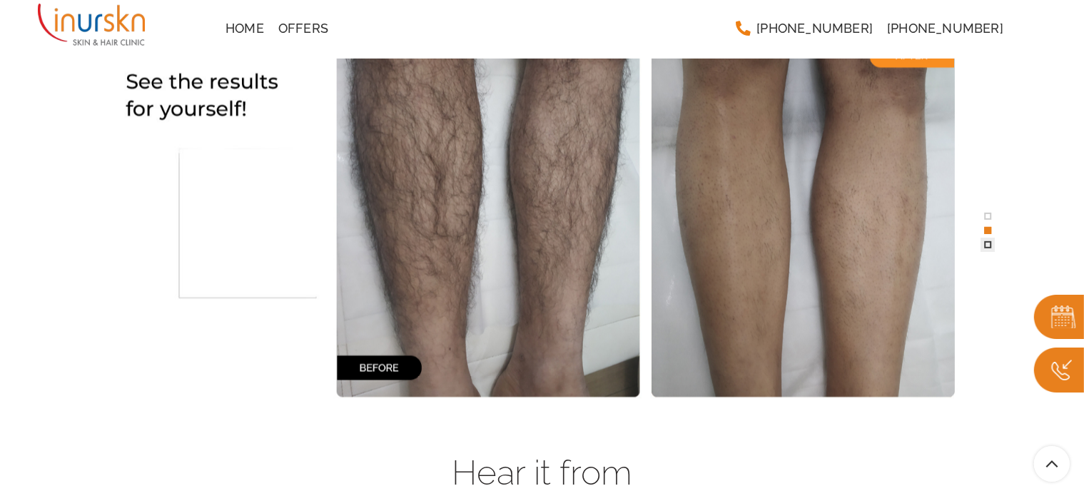
click at [990, 243] on span at bounding box center [987, 243] width 7 height 7
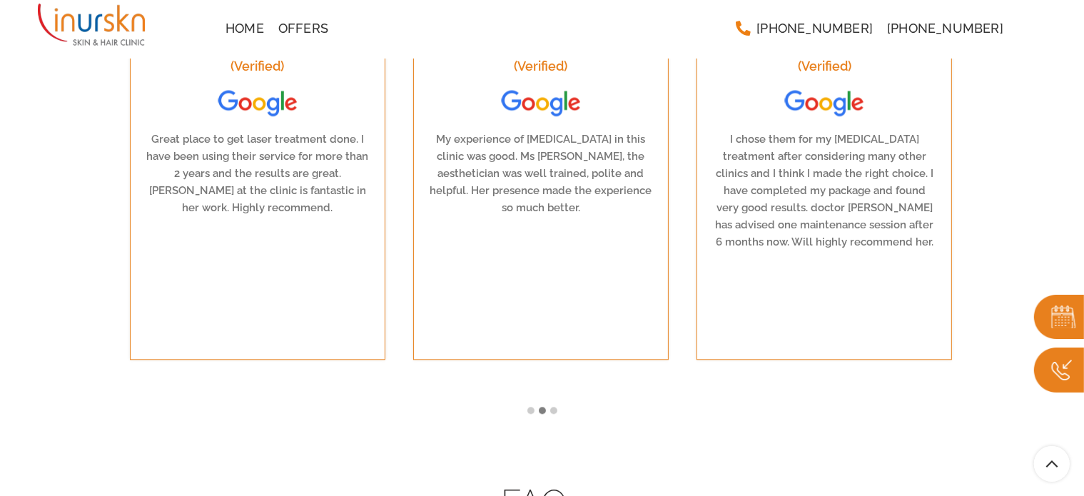
scroll to position [3310, 0]
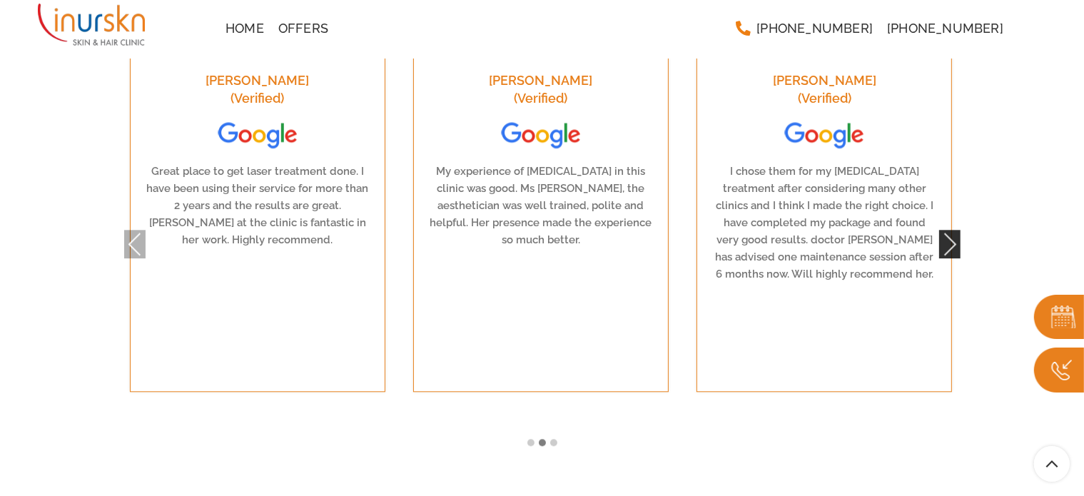
click at [950, 230] on button "Next" at bounding box center [949, 244] width 21 height 29
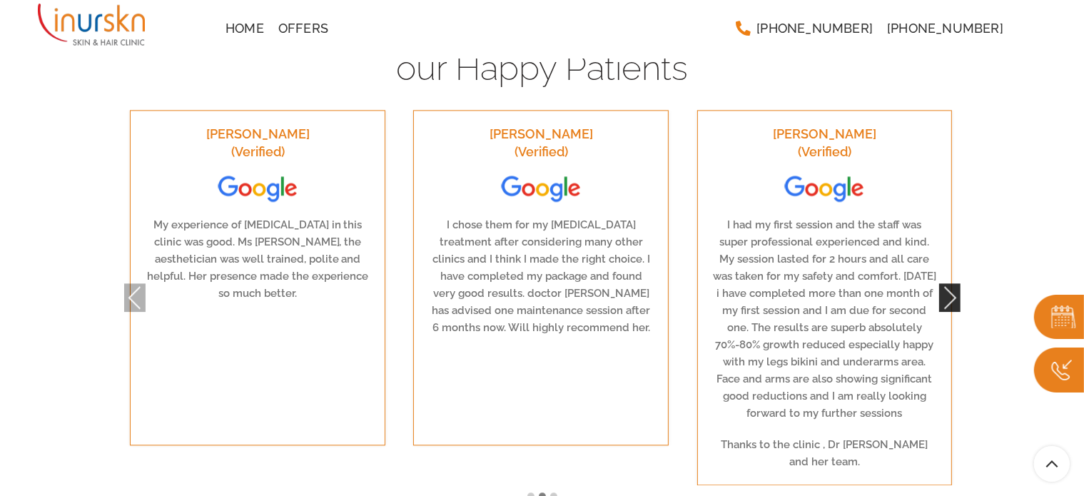
scroll to position [3239, 0]
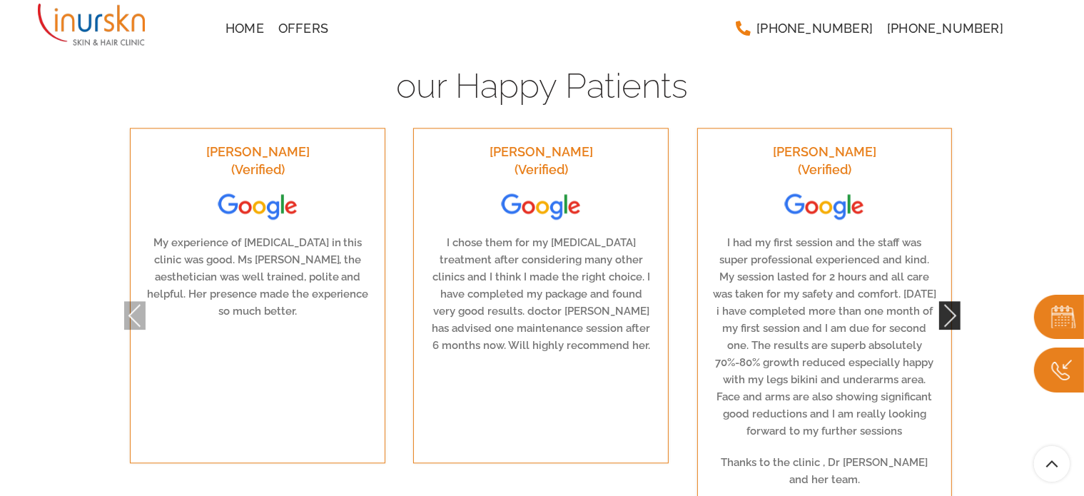
click at [945, 304] on button "Next" at bounding box center [949, 315] width 21 height 29
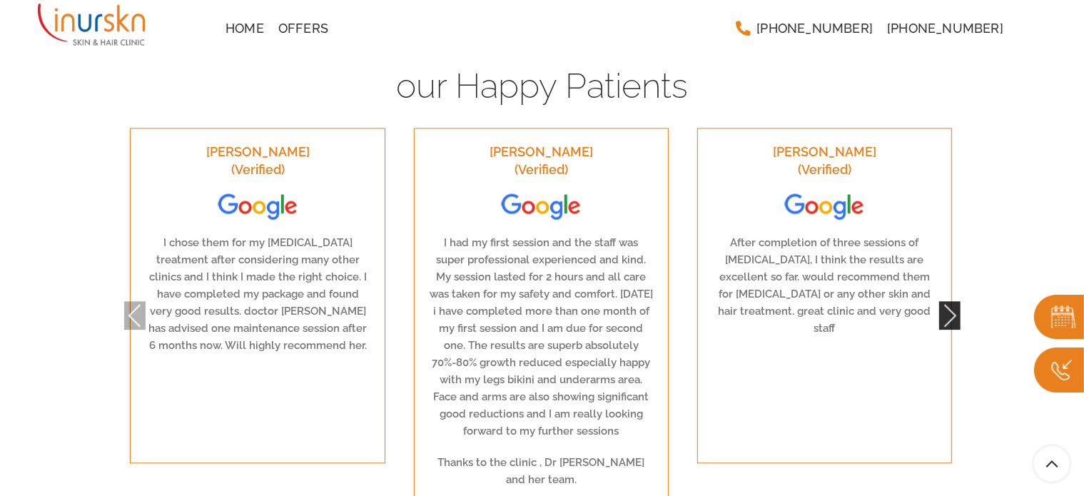
click at [945, 304] on button "Next" at bounding box center [949, 315] width 21 height 29
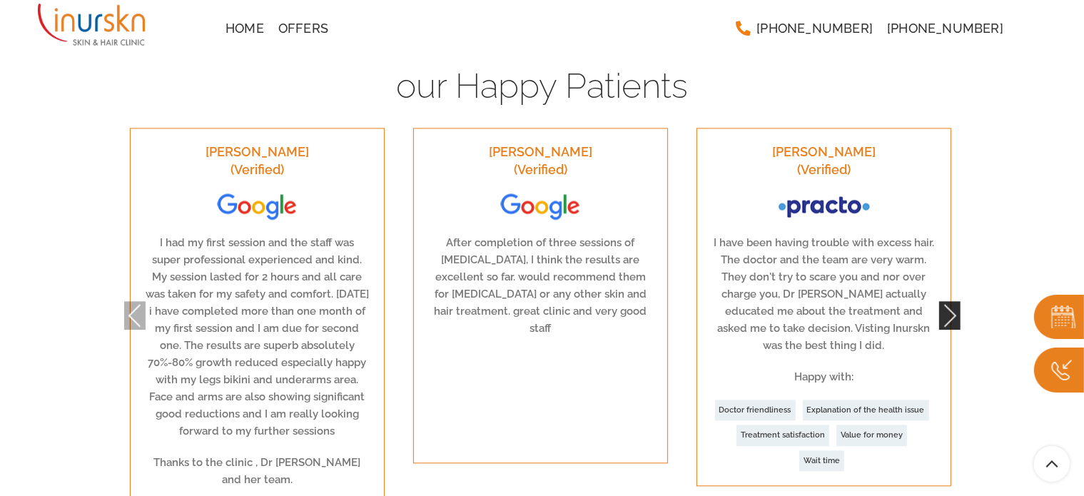
click at [945, 303] on button "Next" at bounding box center [949, 315] width 21 height 29
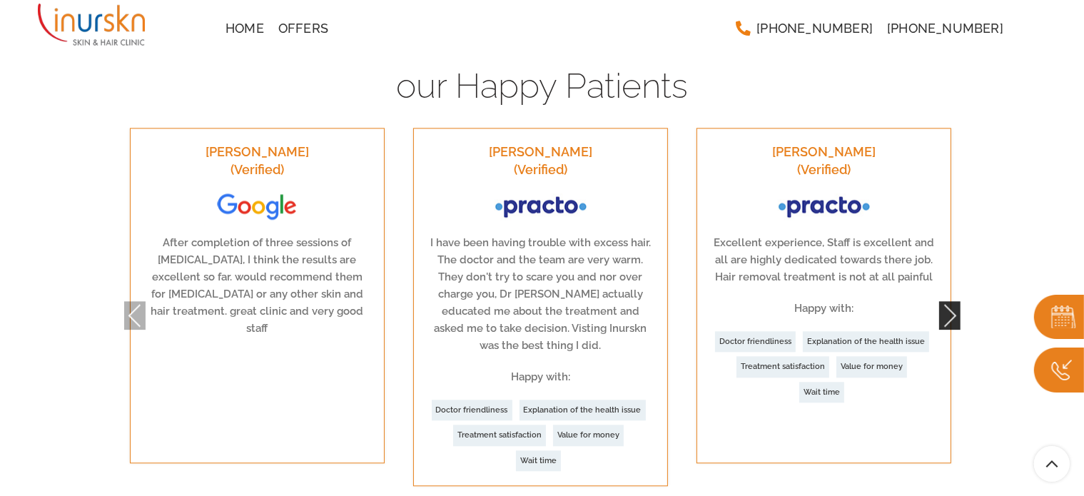
click at [945, 301] on button "Next" at bounding box center [949, 315] width 21 height 29
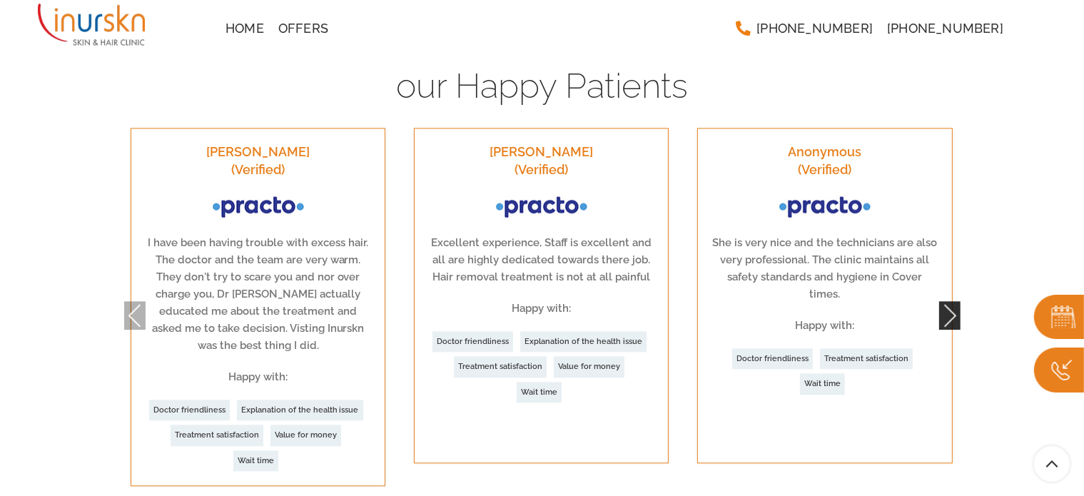
click at [945, 301] on button "Next" at bounding box center [949, 315] width 21 height 29
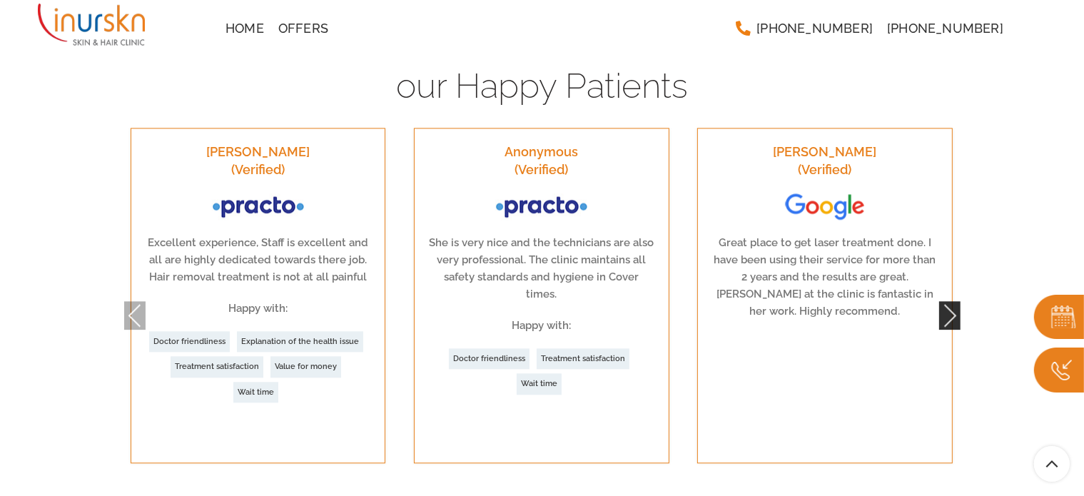
click at [945, 301] on button "Next" at bounding box center [949, 315] width 21 height 29
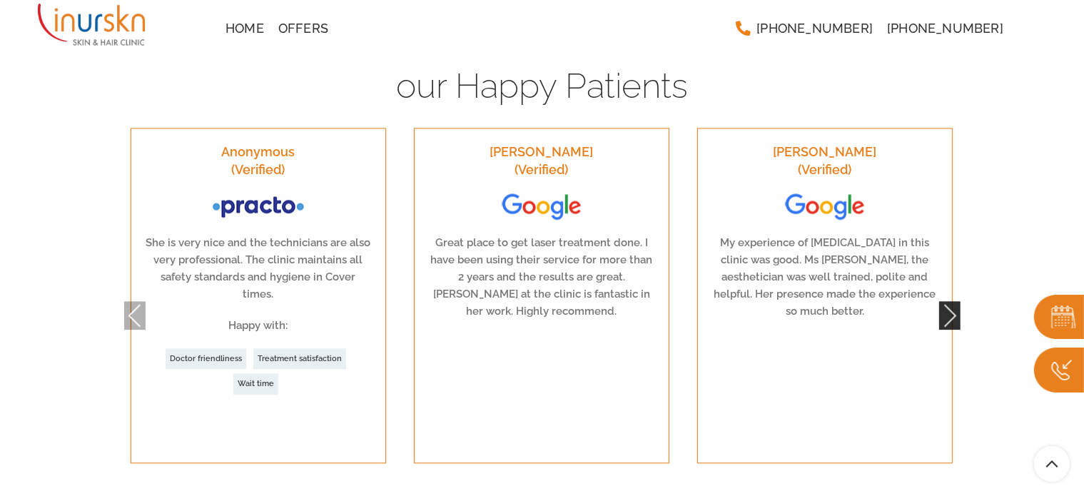
click at [945, 301] on button "Next" at bounding box center [949, 315] width 21 height 29
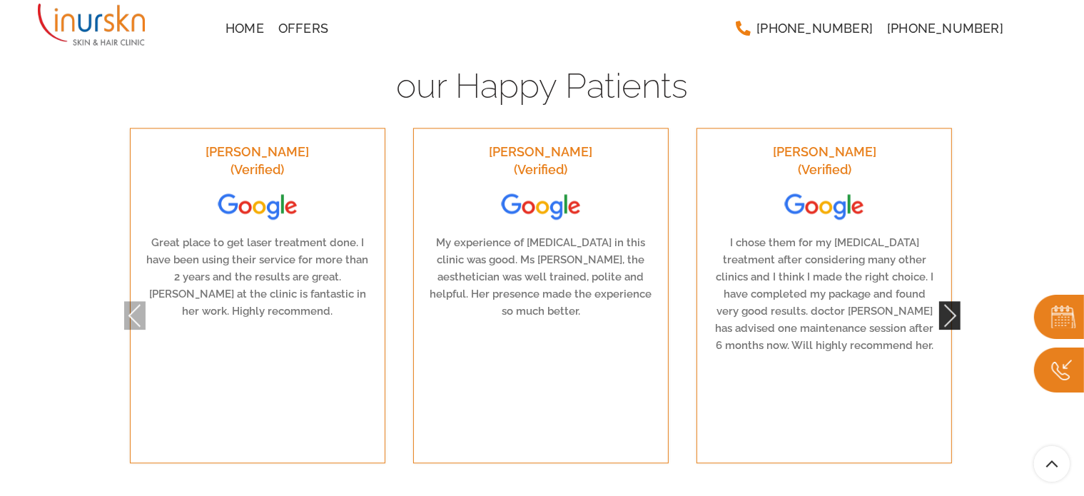
click at [945, 301] on button "Next" at bounding box center [949, 315] width 21 height 29
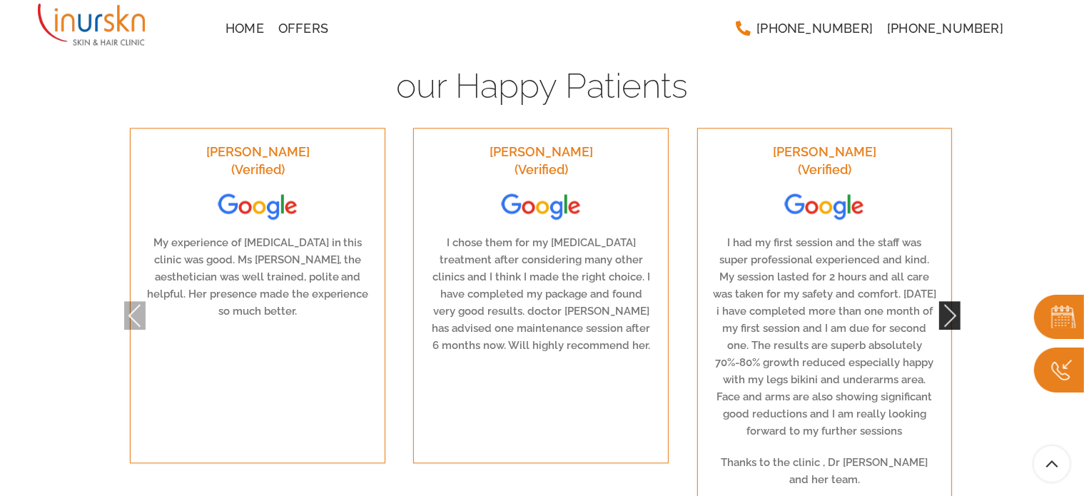
click at [945, 301] on button "Next" at bounding box center [949, 315] width 21 height 29
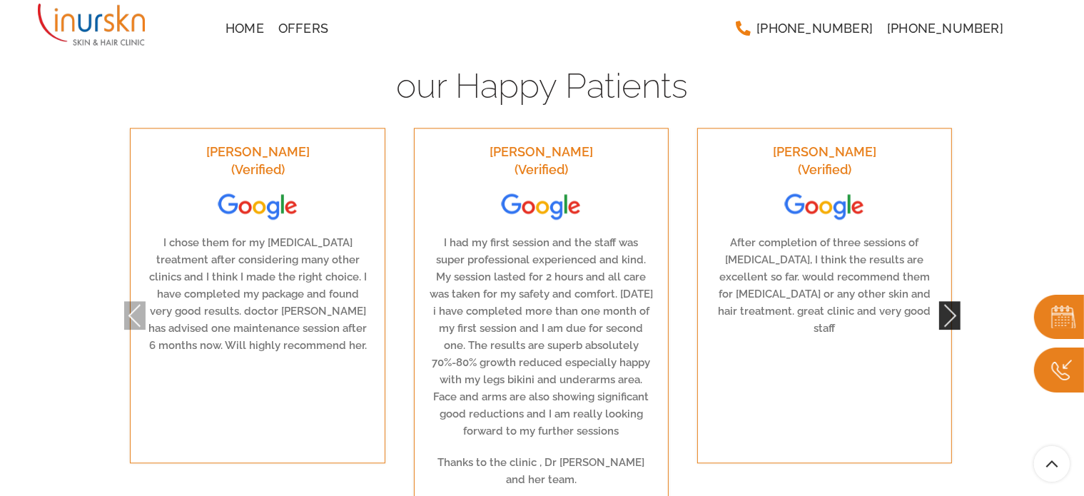
click at [945, 301] on button "Next" at bounding box center [949, 315] width 21 height 29
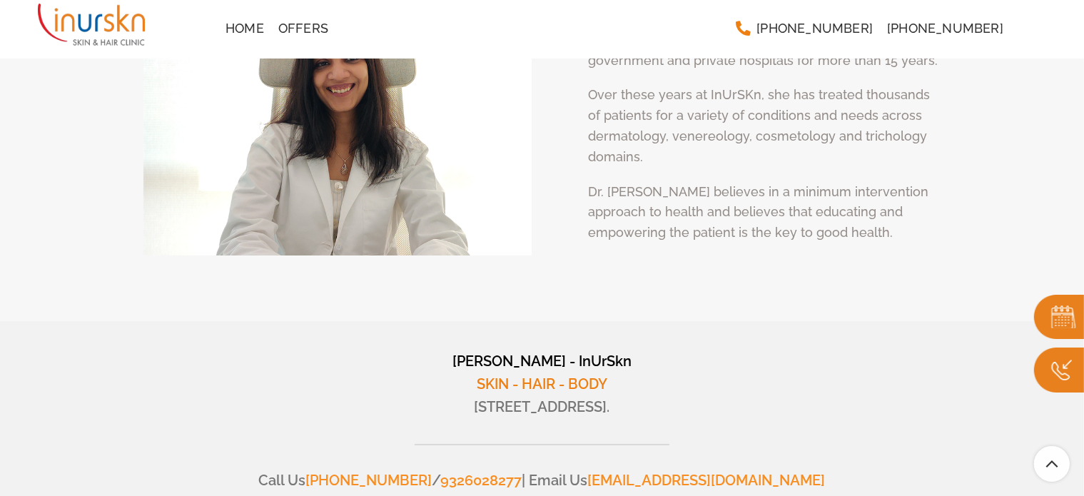
scroll to position [5389, 0]
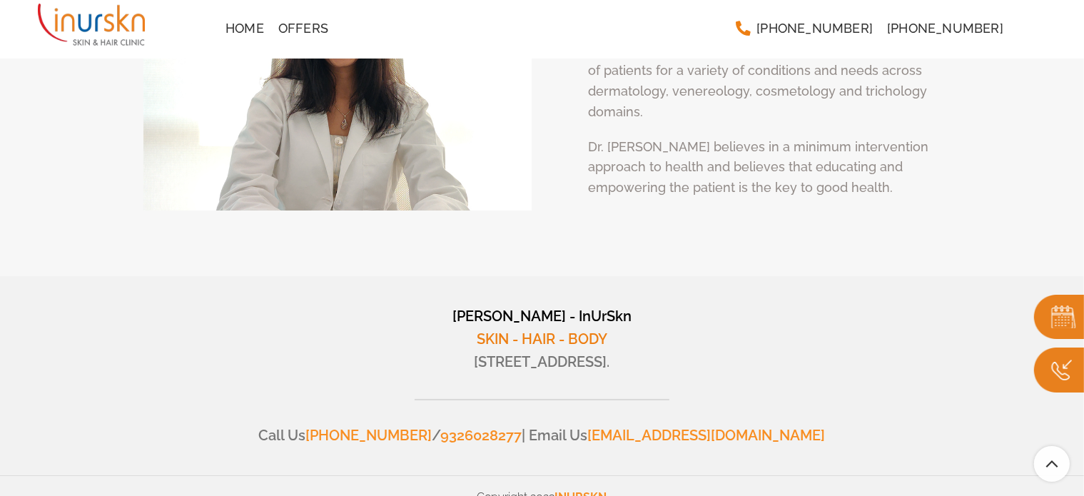
click at [402, 116] on img at bounding box center [337, 83] width 388 height 253
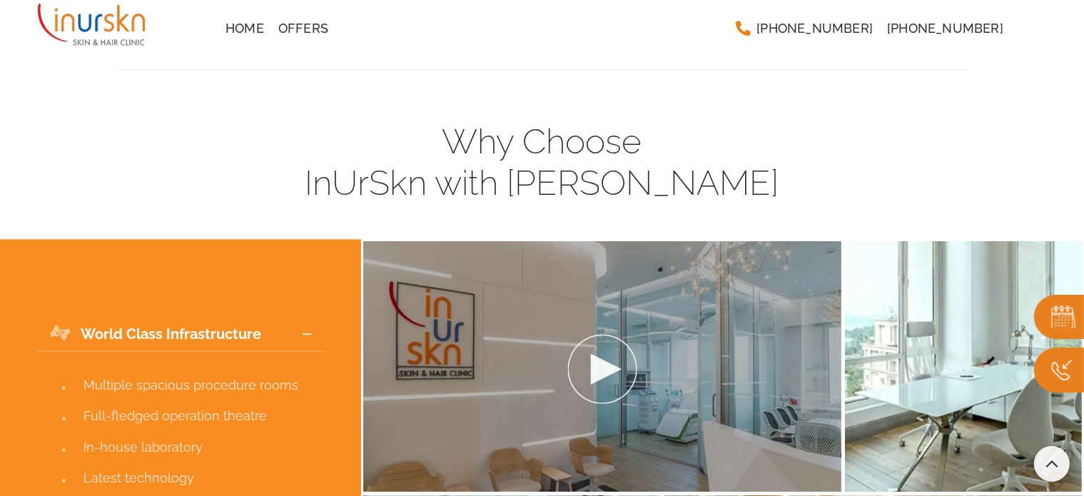
scroll to position [4853, 0]
